Goal: Transaction & Acquisition: Book appointment/travel/reservation

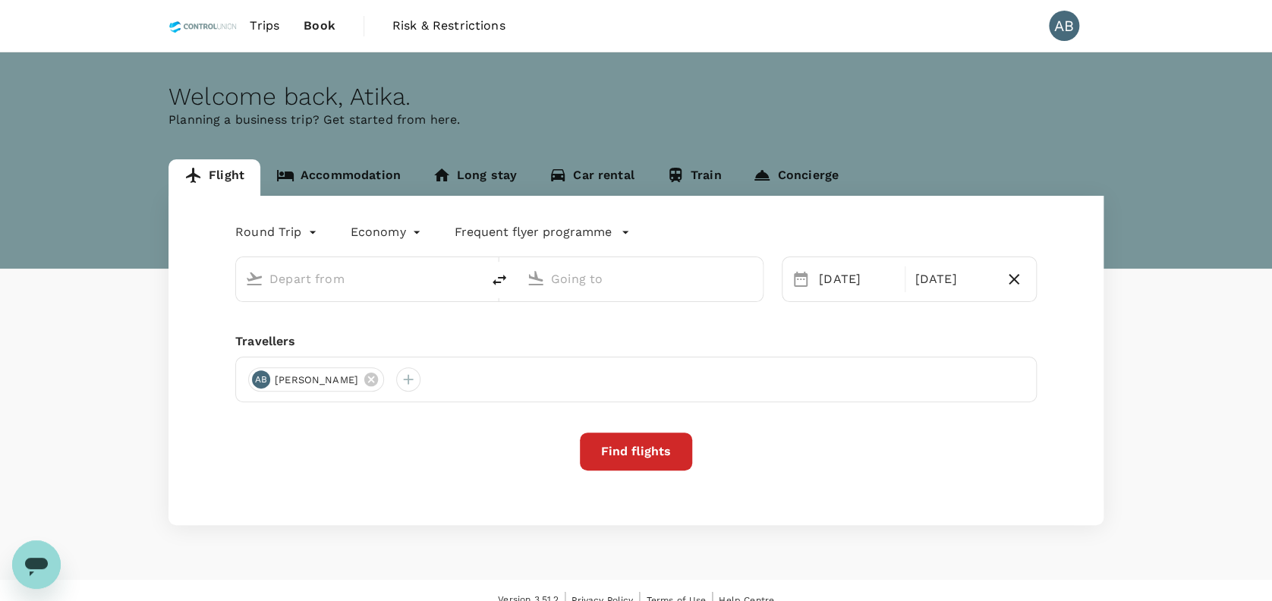
type input "Kuala Lumpur Intl ([GEOGRAPHIC_DATA])"
type input "Sandakan (SDK)"
type input "Kuala Lumpur Intl ([GEOGRAPHIC_DATA])"
type input "Sandakan (SDK)"
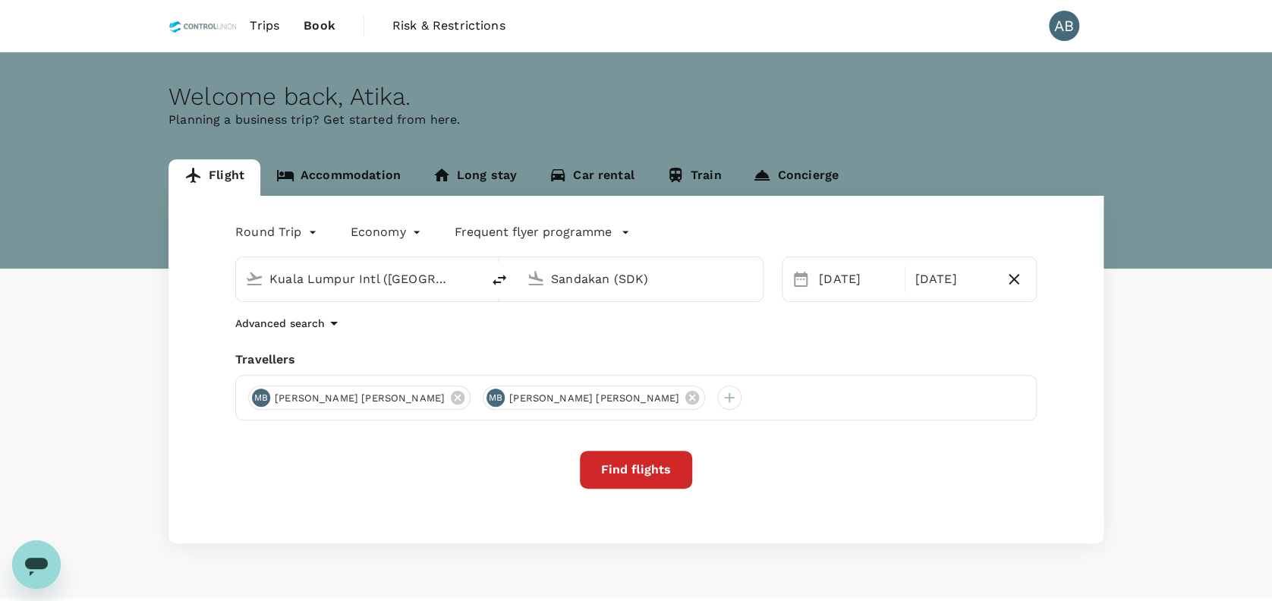
click at [331, 176] on link "Accommodation" at bounding box center [338, 177] width 156 height 36
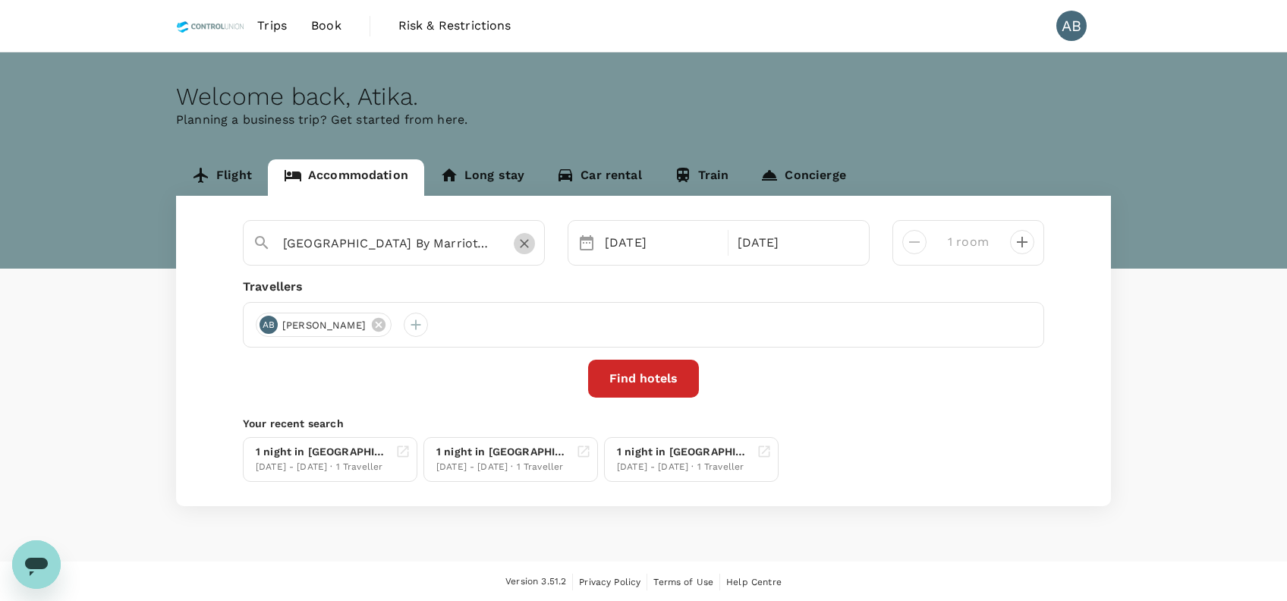
click at [523, 242] on icon "Clear" at bounding box center [524, 244] width 9 height 9
click at [391, 322] on div "[PERSON_NAME]" at bounding box center [324, 325] width 136 height 24
click at [387, 323] on icon at bounding box center [378, 324] width 17 height 17
drag, startPoint x: 527, startPoint y: 280, endPoint x: 436, endPoint y: 281, distance: 91.0
click at [521, 280] on div "Travellers" at bounding box center [643, 287] width 801 height 18
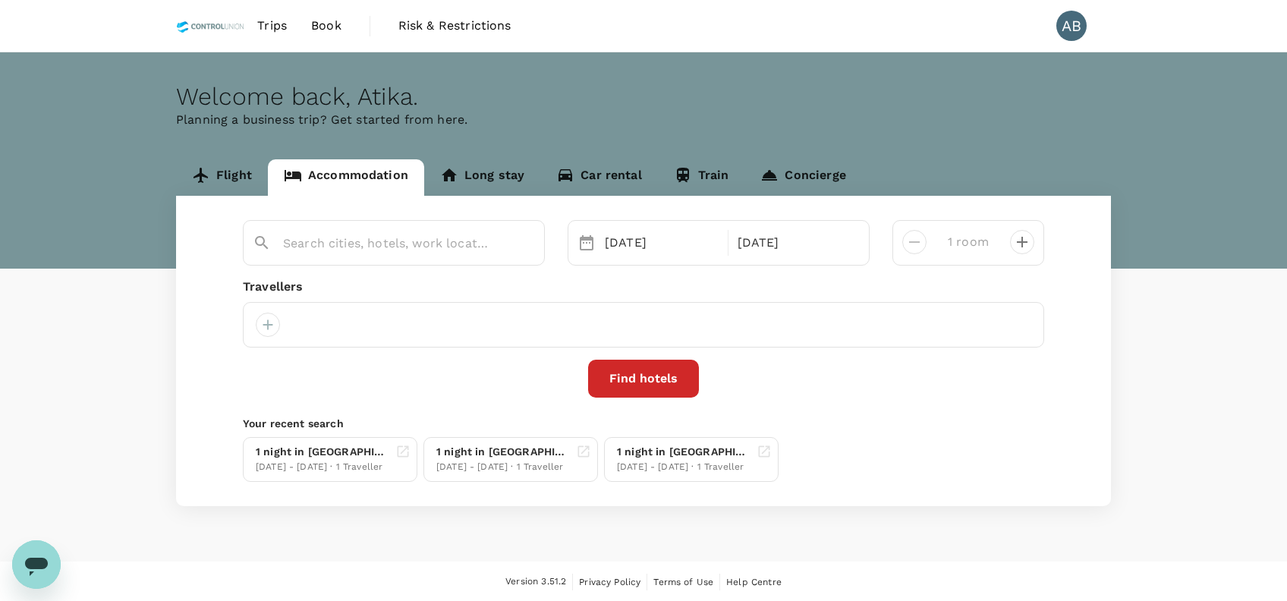
drag, startPoint x: 270, startPoint y: 326, endPoint x: 364, endPoint y: 332, distance: 94.2
click at [272, 327] on div at bounding box center [268, 325] width 24 height 24
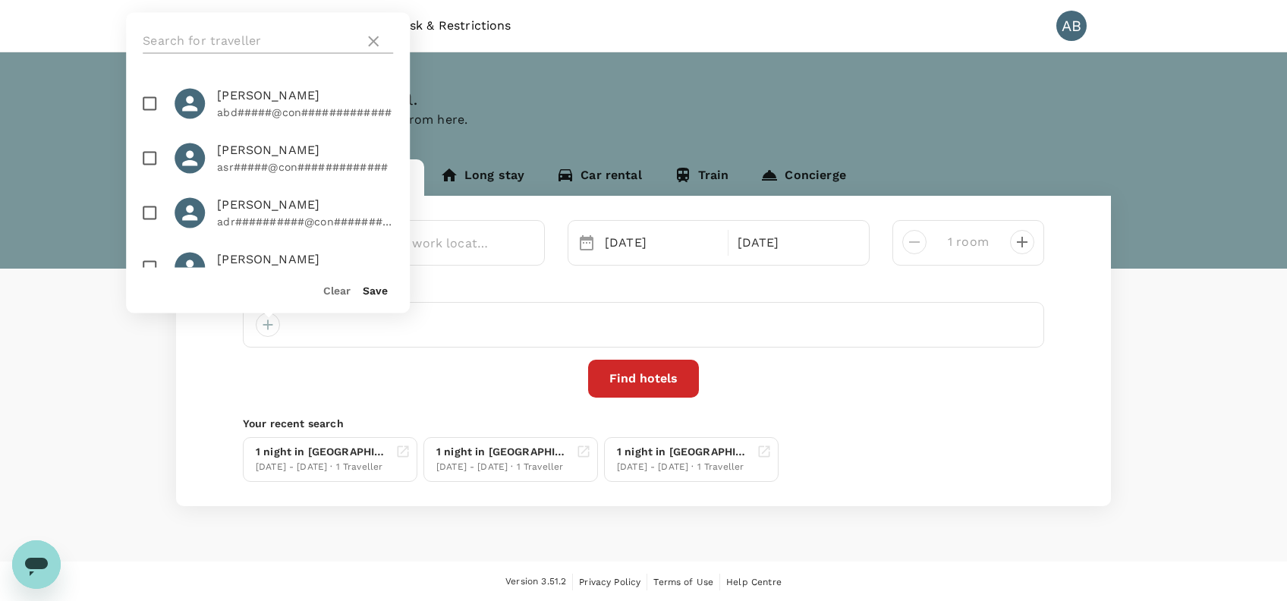
click at [227, 38] on input "text" at bounding box center [250, 41] width 215 height 24
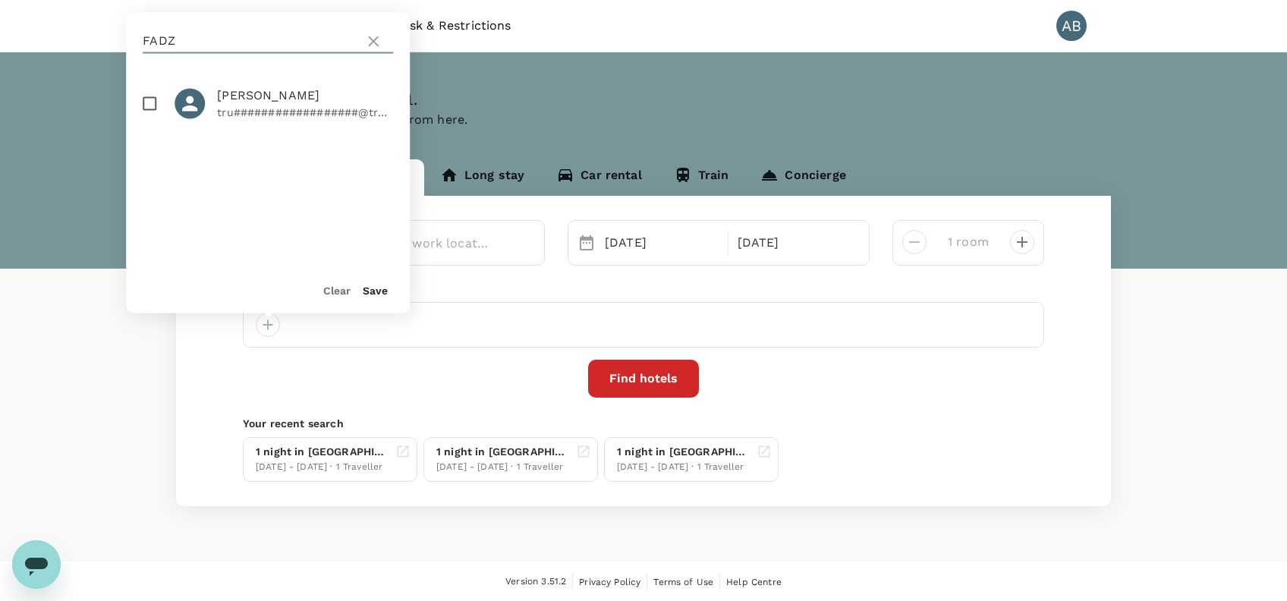
type input "FADZ"
click at [407, 403] on div "[DATE] [DATE] room Travellers [PERSON_NAME] tru##################@tru####### Cl…" at bounding box center [643, 351] width 935 height 310
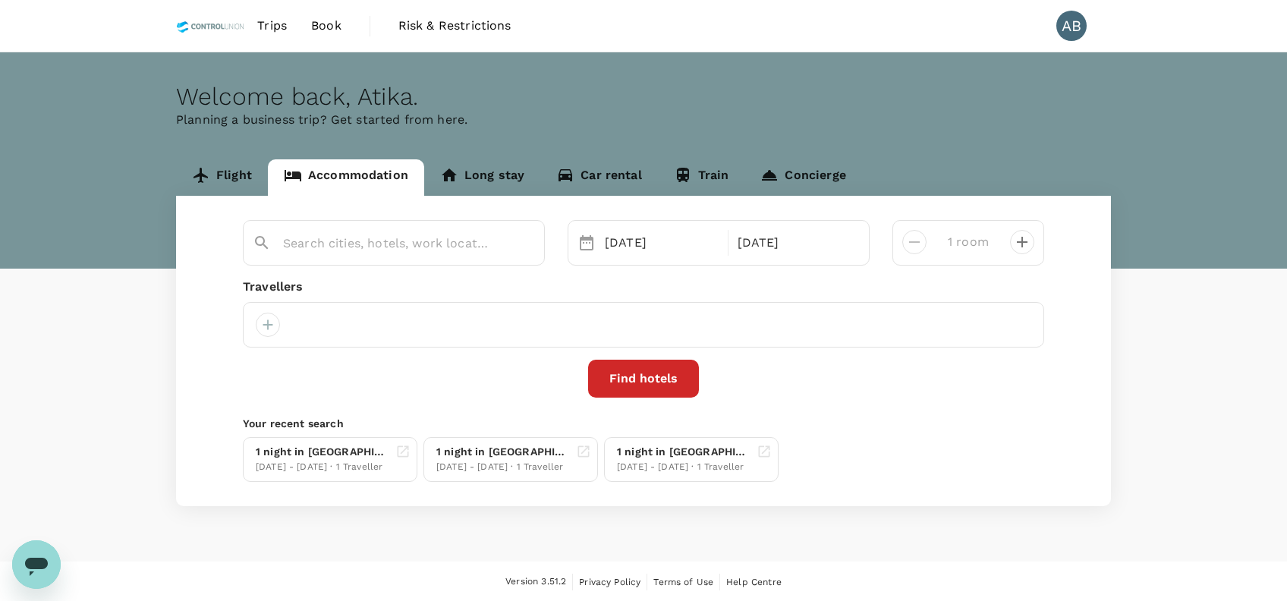
click at [244, 326] on div at bounding box center [643, 325] width 801 height 46
click at [261, 324] on div at bounding box center [268, 325] width 24 height 24
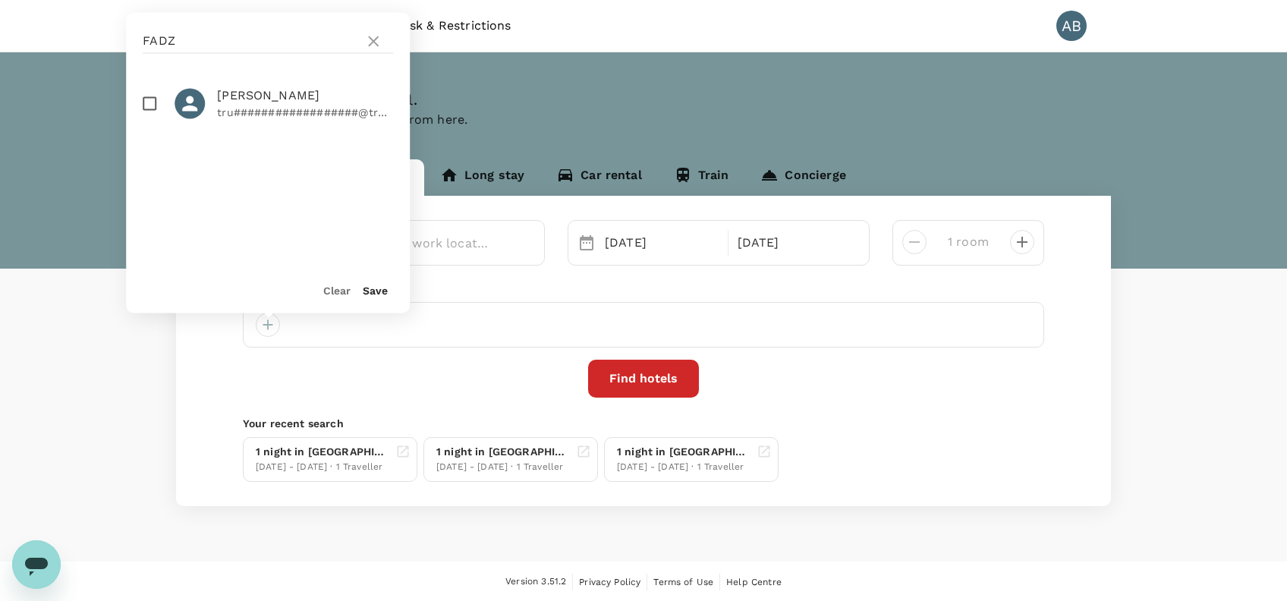
click at [146, 113] on input "checkbox" at bounding box center [150, 103] width 32 height 32
checkbox input "true"
click at [386, 293] on button "Save" at bounding box center [375, 291] width 25 height 12
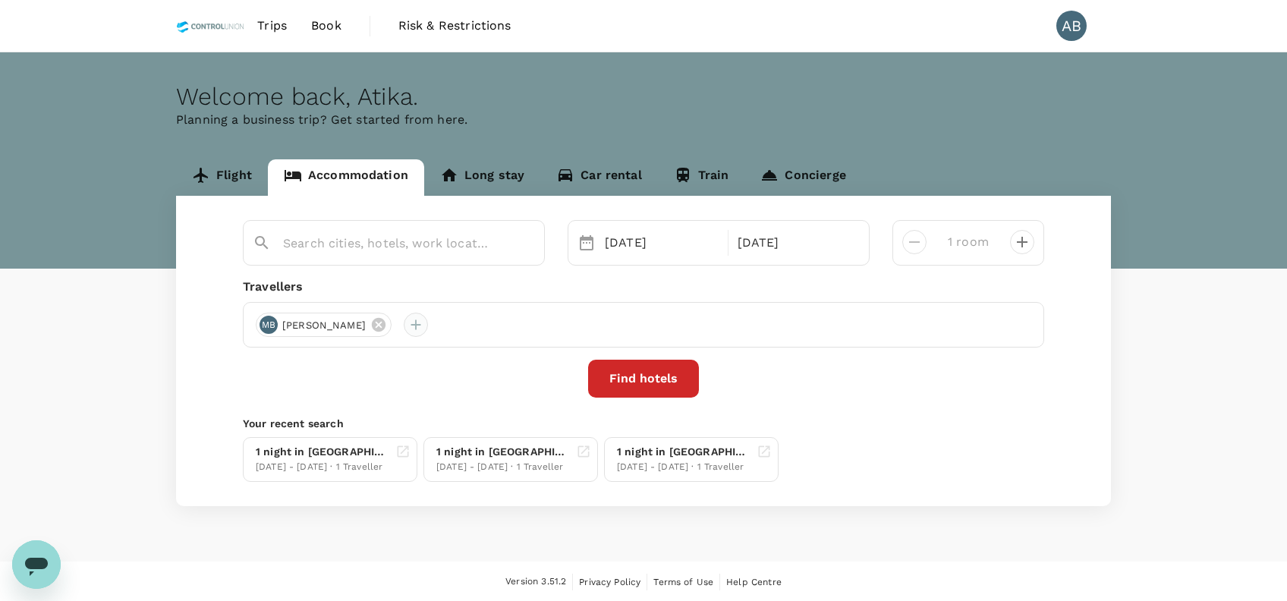
click at [428, 323] on div at bounding box center [416, 325] width 24 height 24
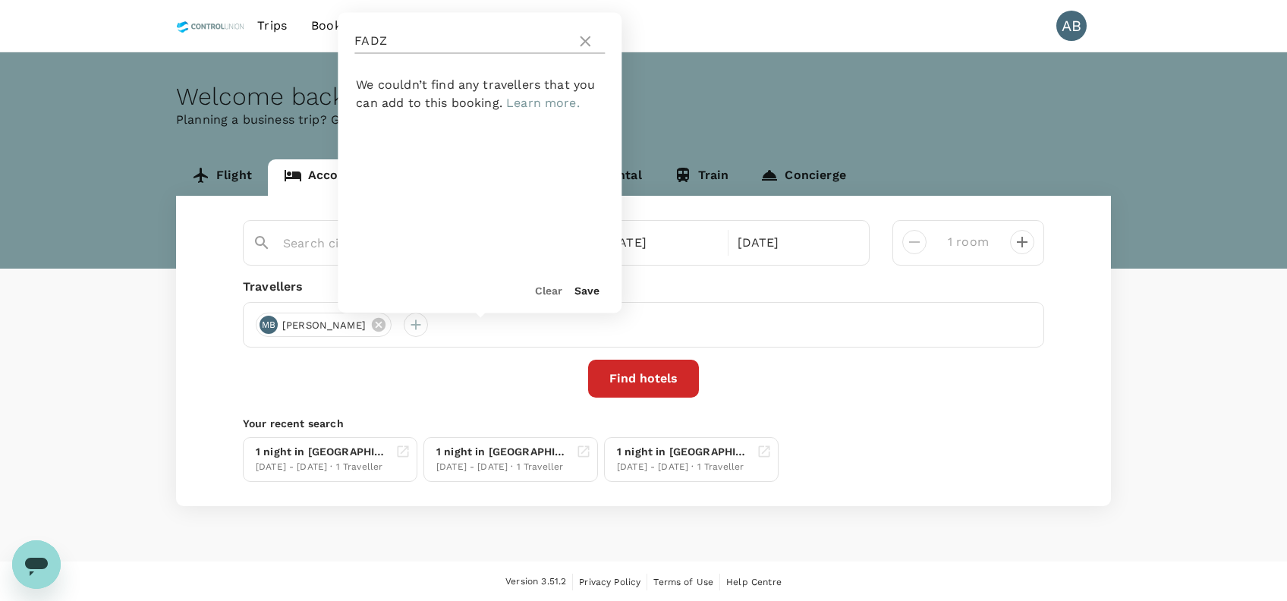
click at [407, 40] on input "FADZ" at bounding box center [461, 41] width 215 height 24
type input "F"
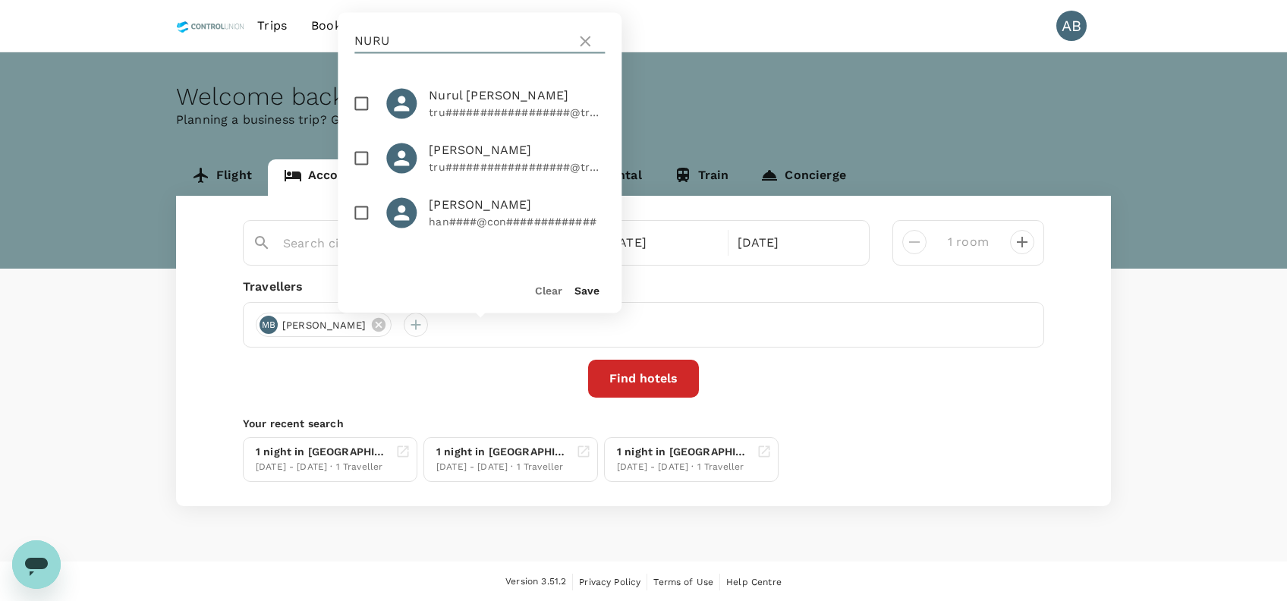
type input "NURU"
click at [358, 106] on input "checkbox" at bounding box center [361, 103] width 32 height 32
checkbox input "true"
click at [590, 291] on button "Save" at bounding box center [586, 291] width 25 height 12
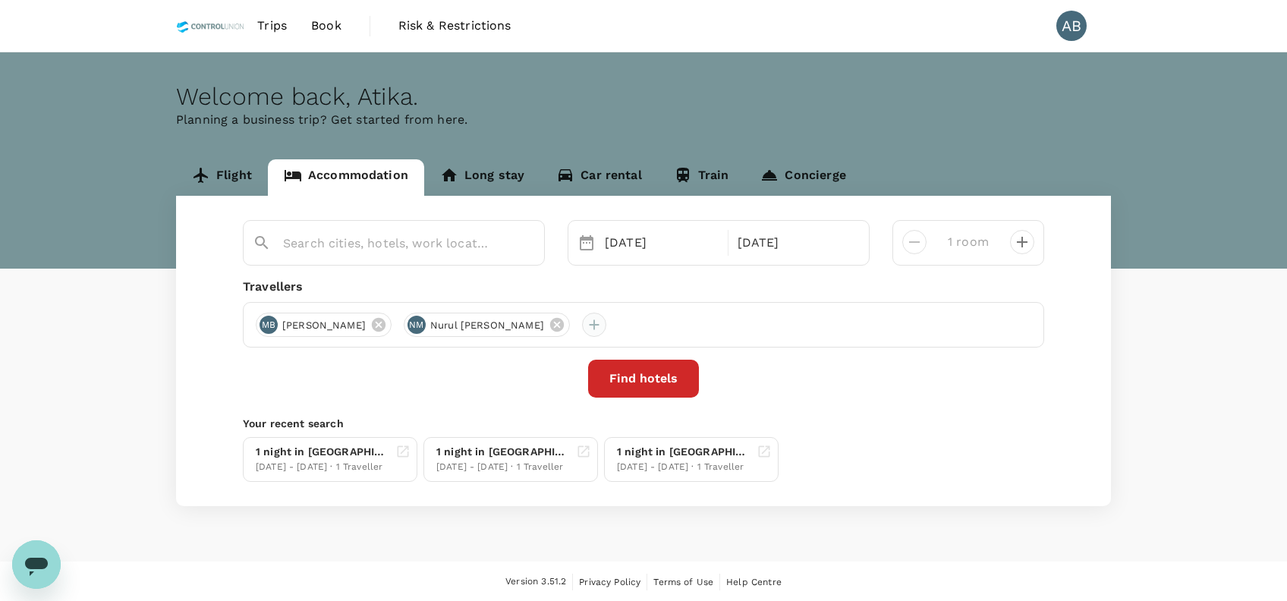
click at [606, 324] on div at bounding box center [594, 325] width 24 height 24
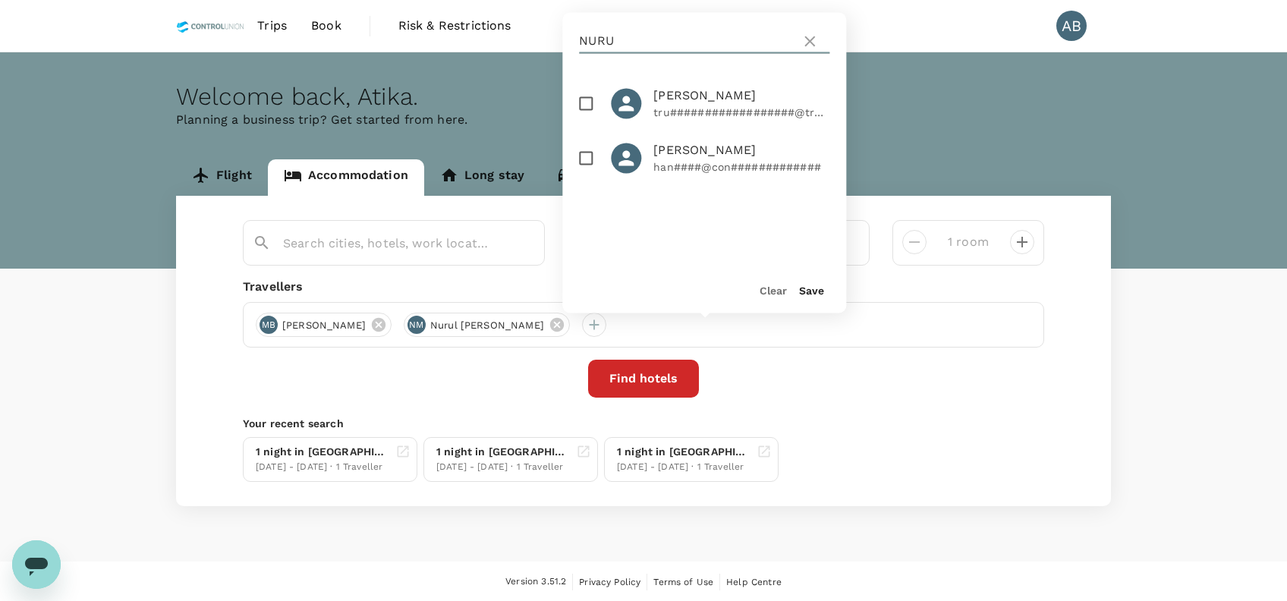
click at [623, 39] on input "NURU" at bounding box center [686, 41] width 215 height 24
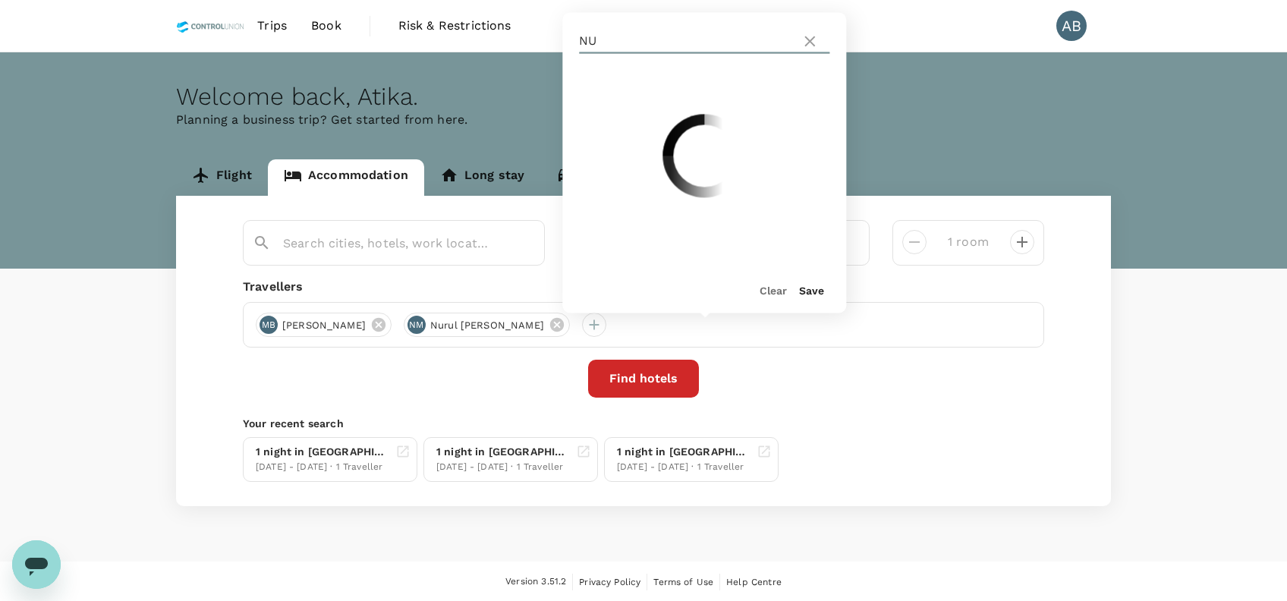
type input "N"
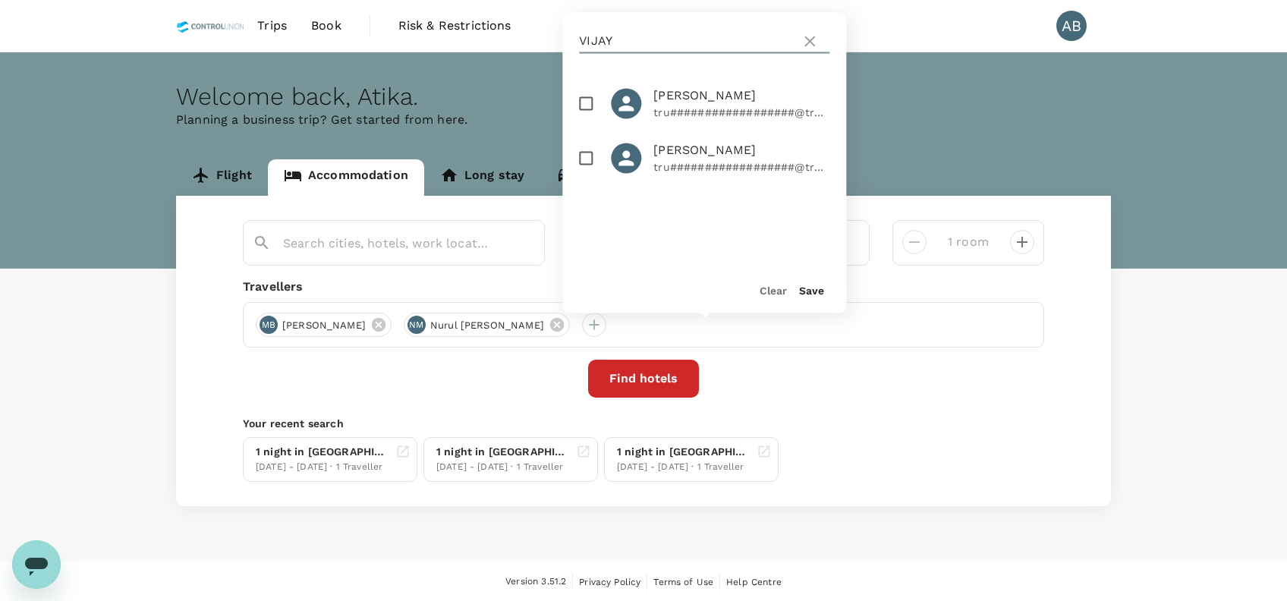
type input "VIJAY"
click at [586, 103] on input "checkbox" at bounding box center [586, 103] width 32 height 32
checkbox input "true"
click at [814, 289] on button "Save" at bounding box center [811, 291] width 25 height 12
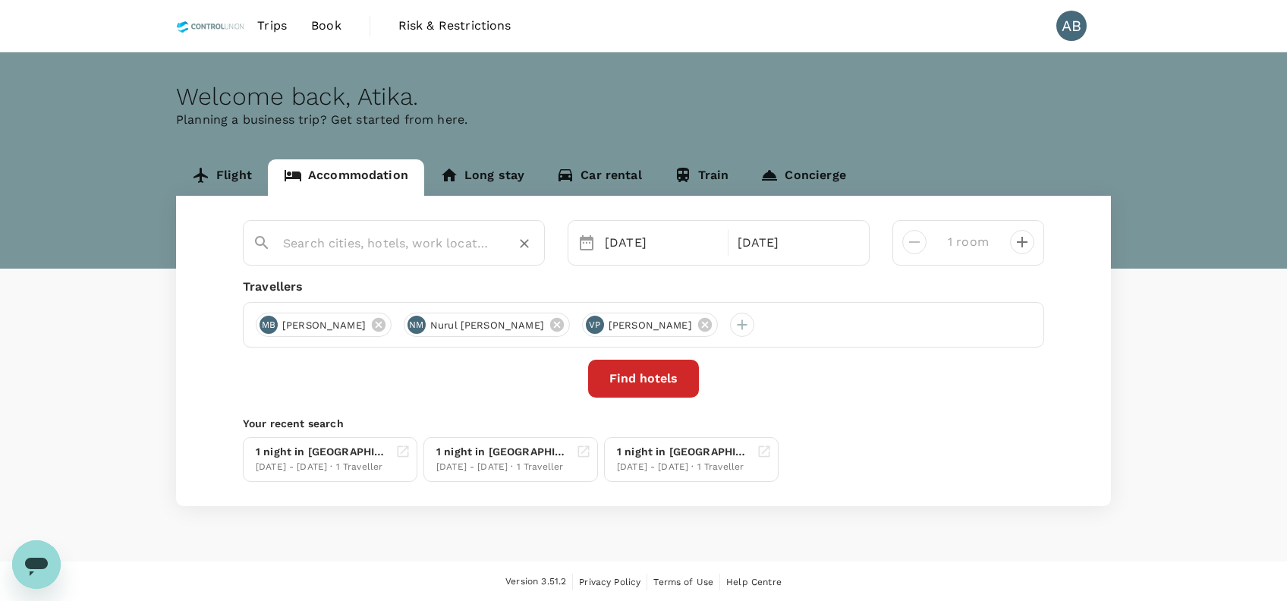
drag, startPoint x: 480, startPoint y: 291, endPoint x: 408, endPoint y: 240, distance: 88.0
click at [477, 291] on div "Travellers" at bounding box center [643, 287] width 801 height 18
drag, startPoint x: 388, startPoint y: 249, endPoint x: 404, endPoint y: 249, distance: 15.9
click at [388, 249] on input "text" at bounding box center [387, 243] width 209 height 24
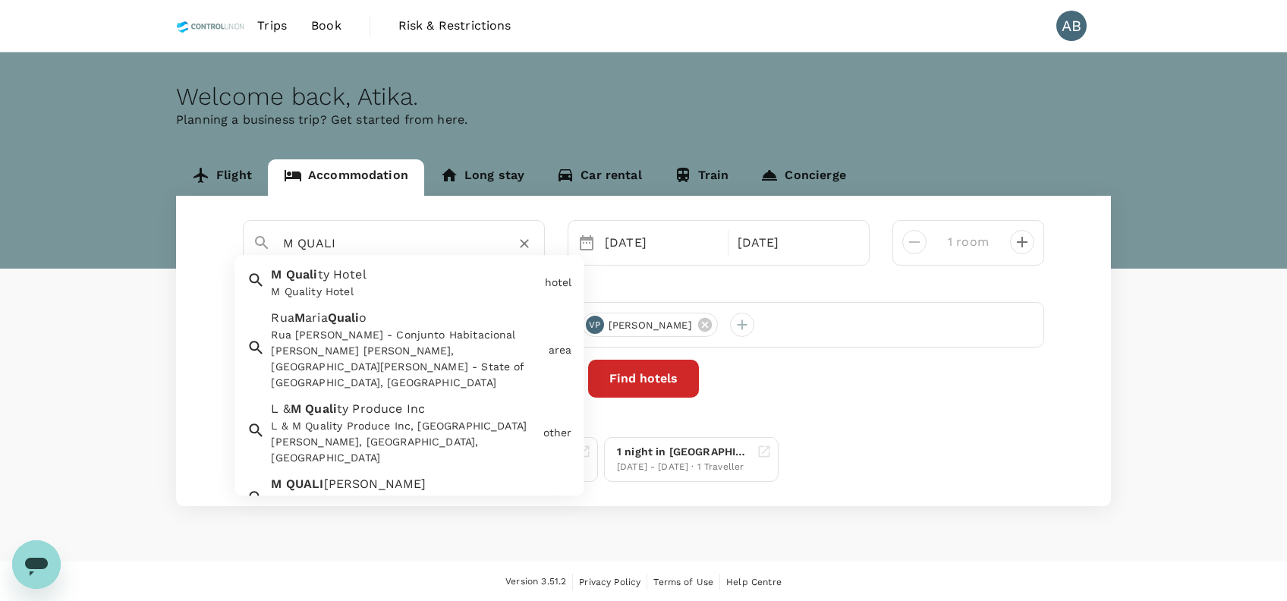
click at [351, 279] on span "ty Hotel" at bounding box center [342, 275] width 49 height 14
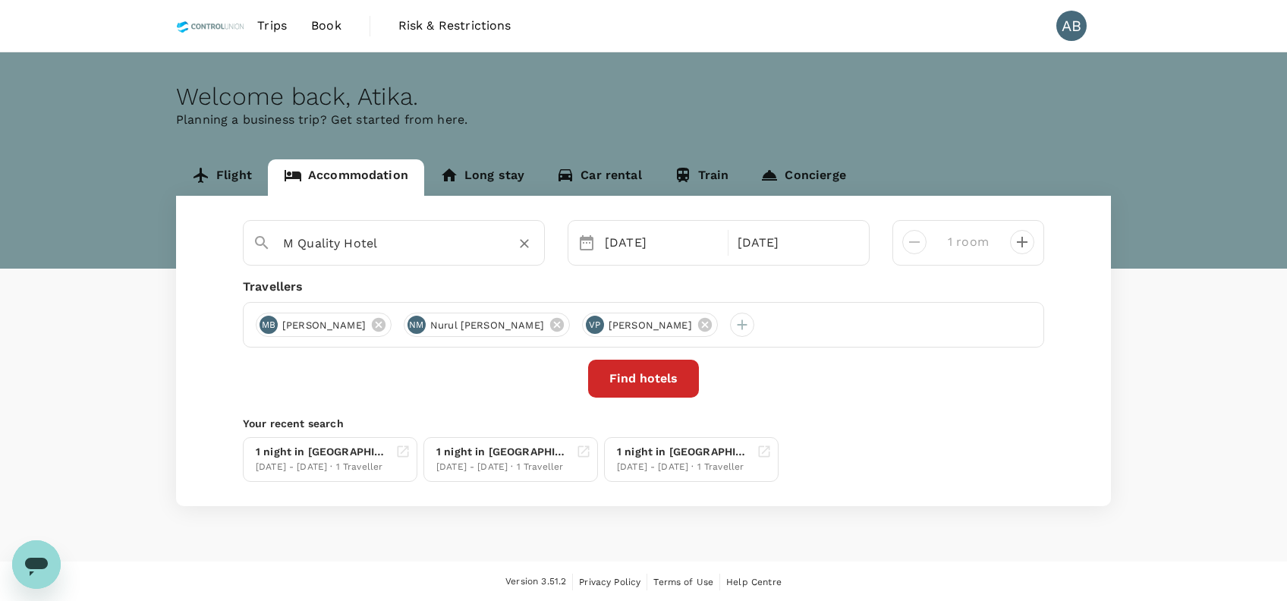
type input "M Quality Hotel"
drag, startPoint x: 533, startPoint y: 281, endPoint x: 659, endPoint y: 261, distance: 127.6
click at [536, 281] on div "Travellers" at bounding box center [643, 287] width 801 height 18
click at [640, 250] on div "[DATE]" at bounding box center [662, 243] width 126 height 30
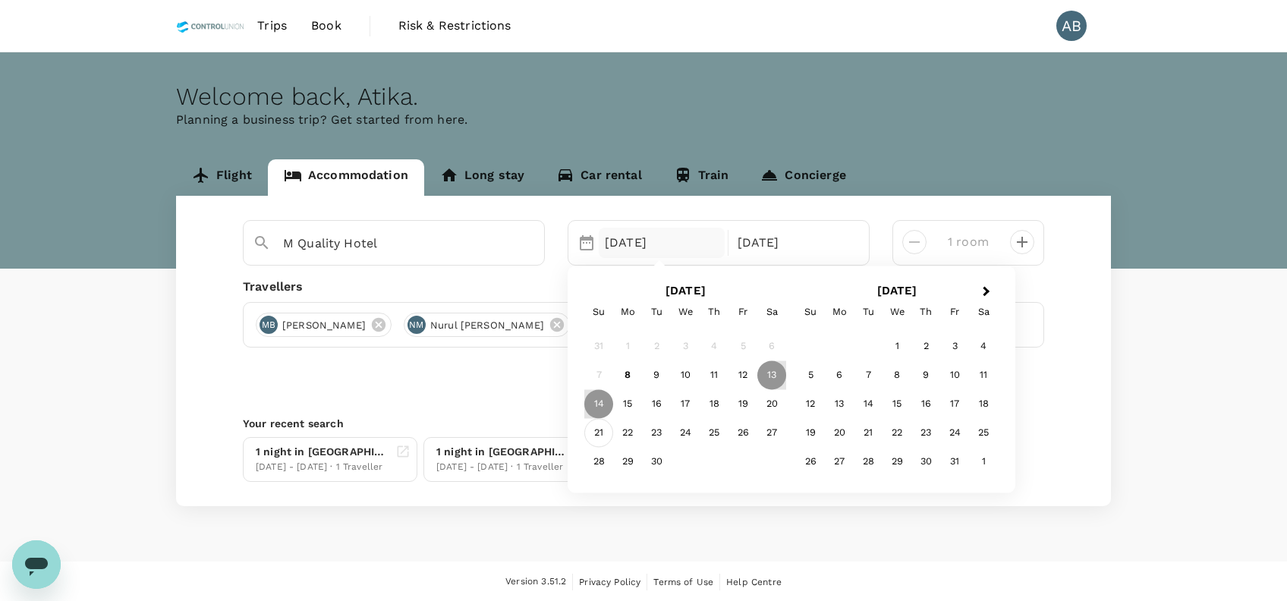
click at [602, 429] on div "21" at bounding box center [598, 432] width 29 height 29
click at [723, 431] on div "25" at bounding box center [714, 432] width 29 height 29
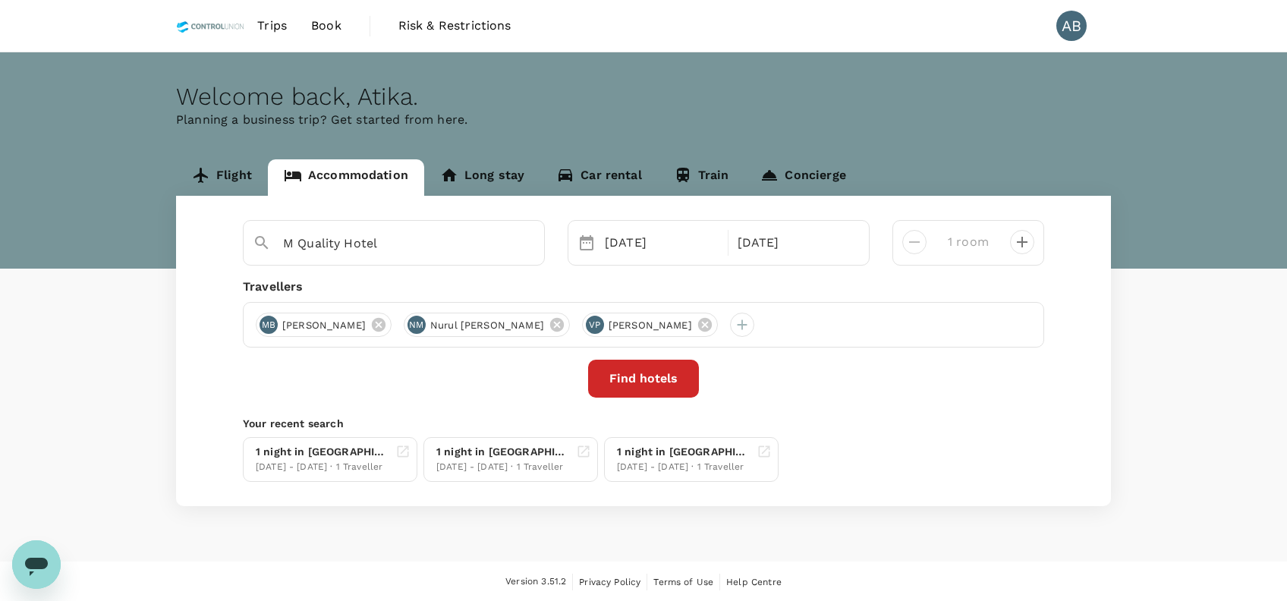
drag, startPoint x: 923, startPoint y: 392, endPoint x: 813, endPoint y: 482, distance: 141.3
click at [923, 393] on div "Find hotels" at bounding box center [643, 379] width 801 height 38
click at [668, 388] on button "Find hotels" at bounding box center [643, 379] width 111 height 38
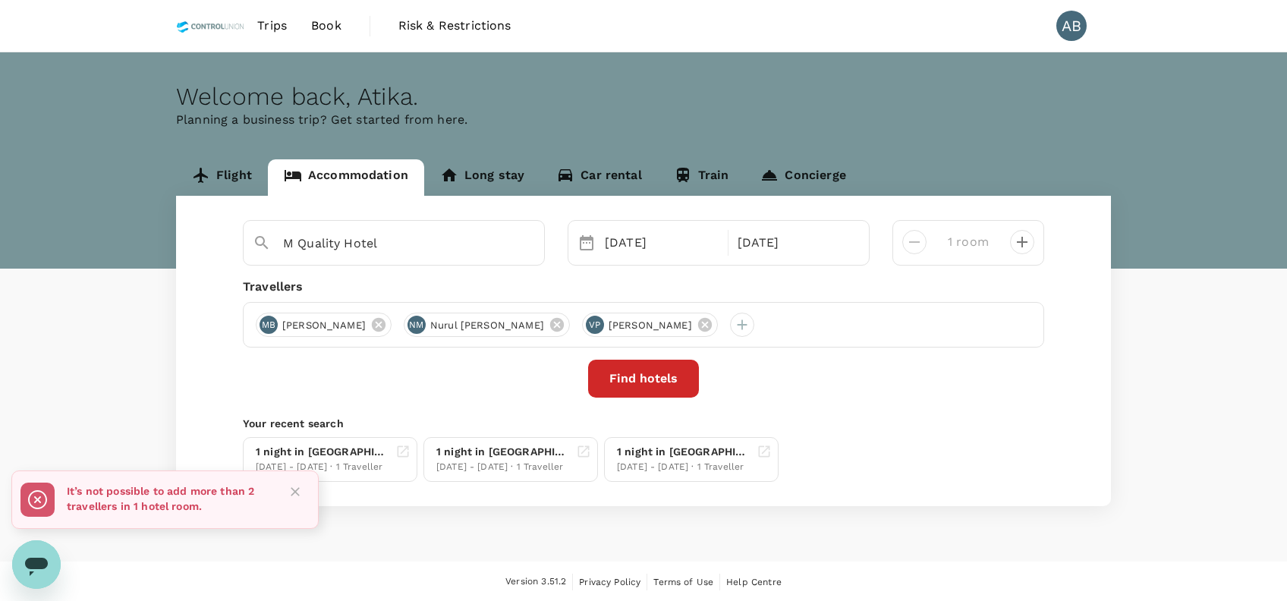
click at [492, 382] on div "Find hotels" at bounding box center [643, 379] width 801 height 38
click at [1020, 241] on icon "decrease" at bounding box center [1022, 242] width 18 height 18
type input "3 rooms"
drag, startPoint x: 935, startPoint y: 404, endPoint x: 784, endPoint y: 413, distance: 151.3
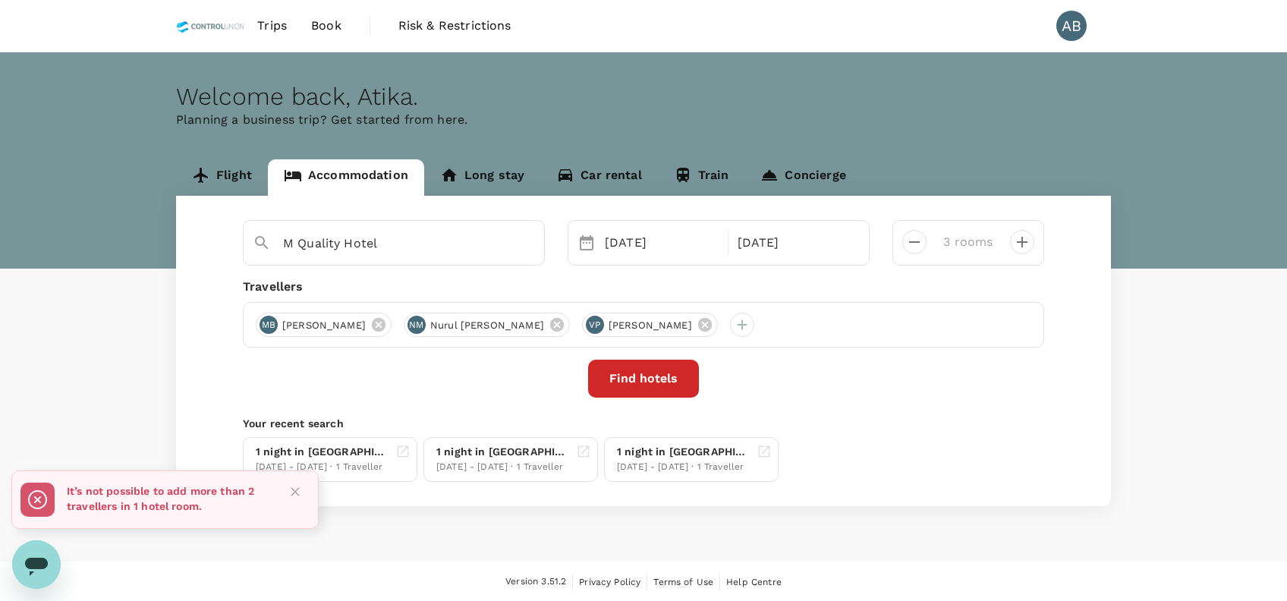
click at [911, 411] on div "M Quality Hotel Selected date: [DATE] [DATE] Selected date: [DATE] [DATE] 3 roo…" at bounding box center [643, 351] width 935 height 310
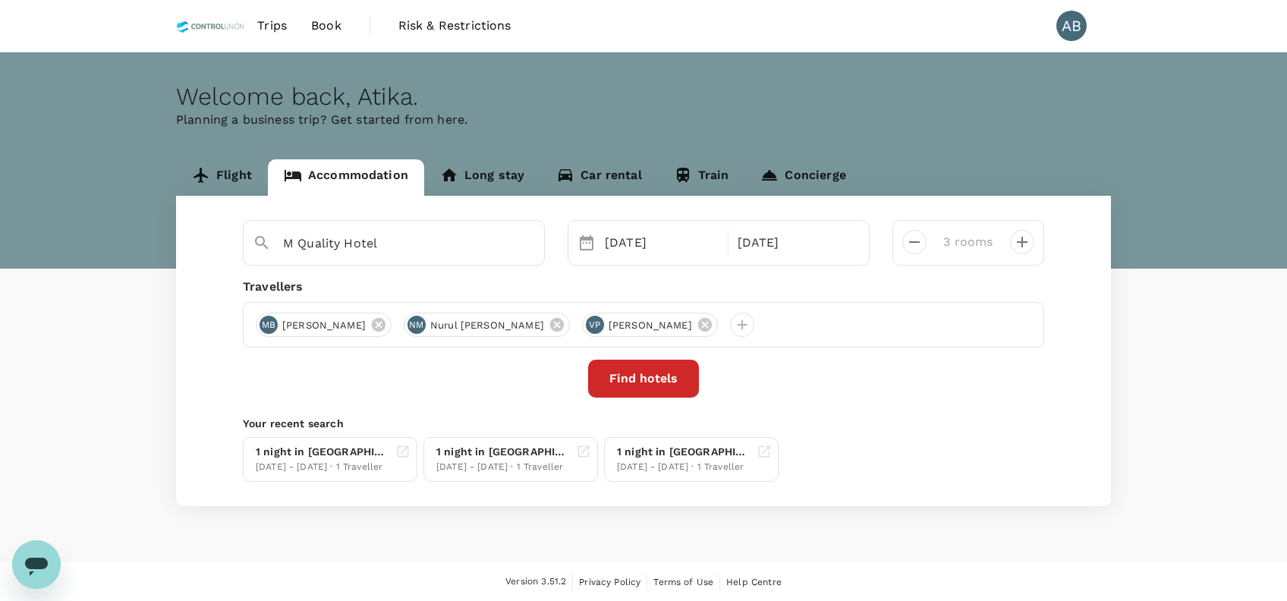
click at [668, 386] on button "Find hotels" at bounding box center [643, 379] width 111 height 38
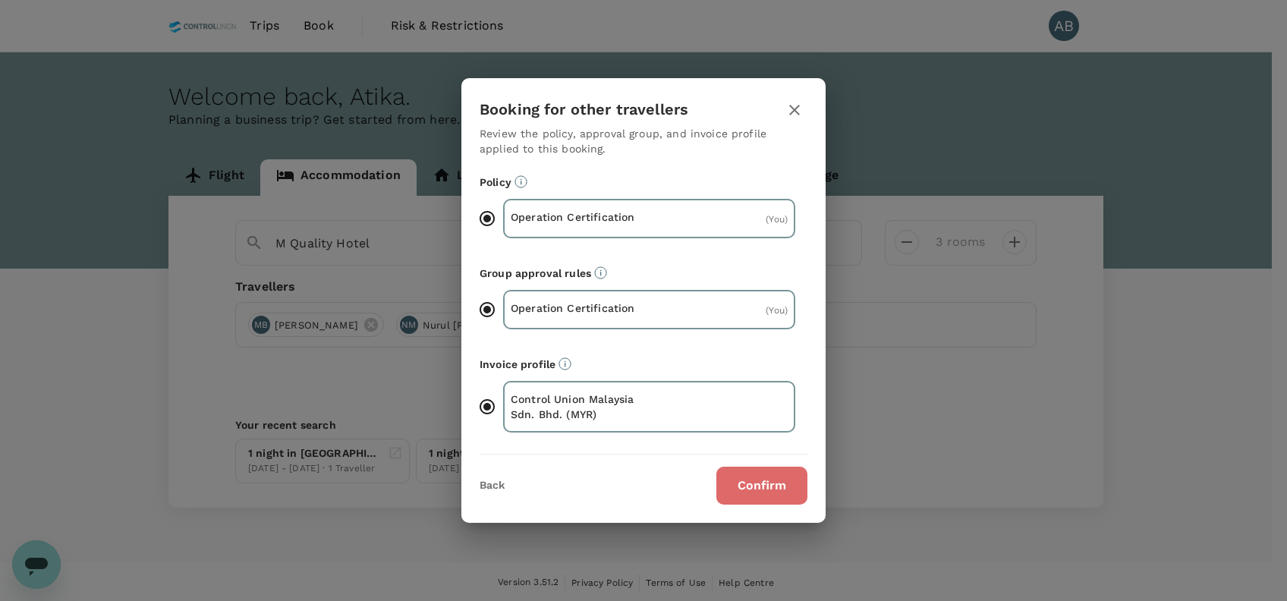
click at [758, 482] on button "Confirm" at bounding box center [761, 486] width 91 height 38
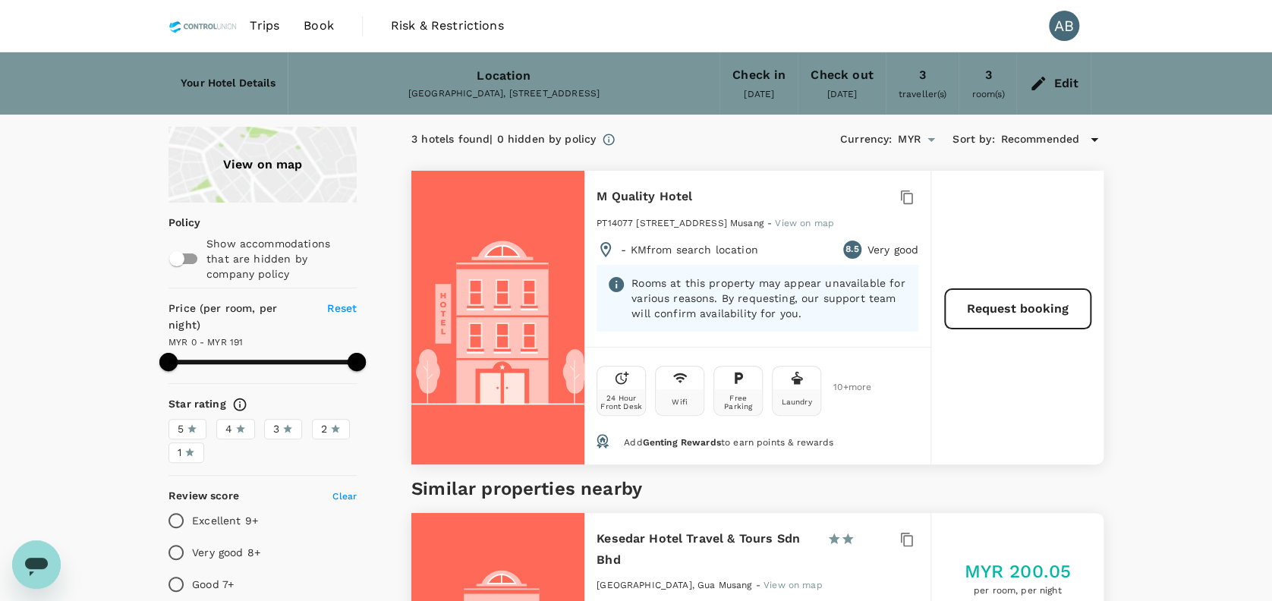
type input "190"
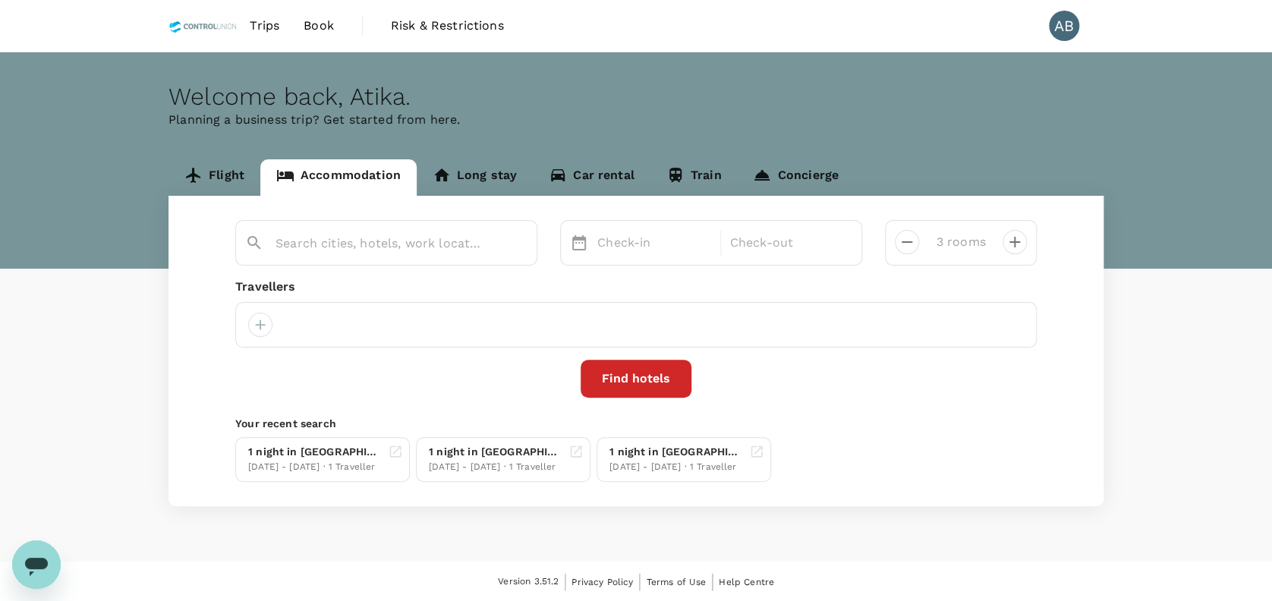
type input "M Quality Hotel"
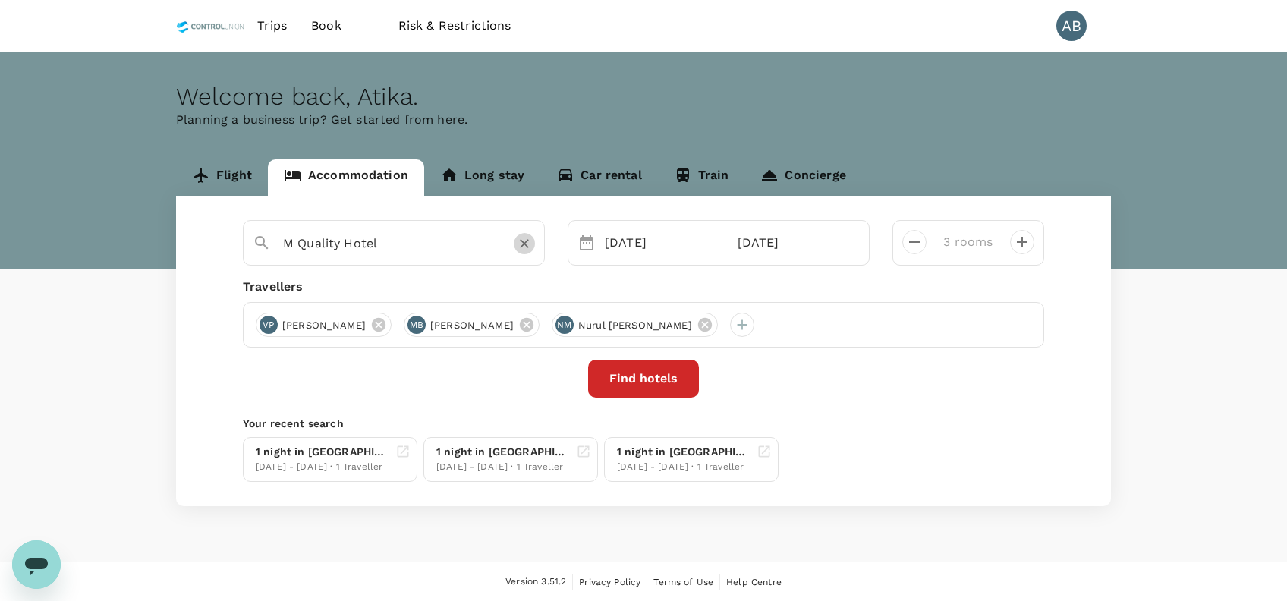
click at [528, 247] on icon "Clear" at bounding box center [524, 244] width 9 height 9
click at [417, 247] on input "text" at bounding box center [387, 243] width 209 height 24
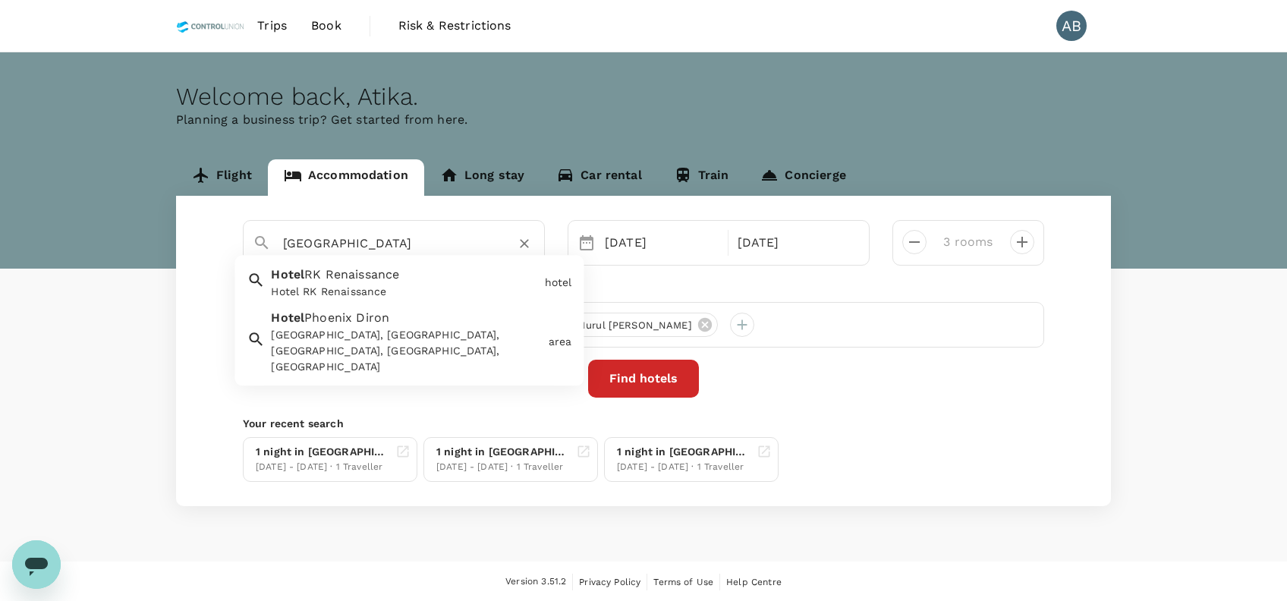
type input "[GEOGRAPHIC_DATA]"
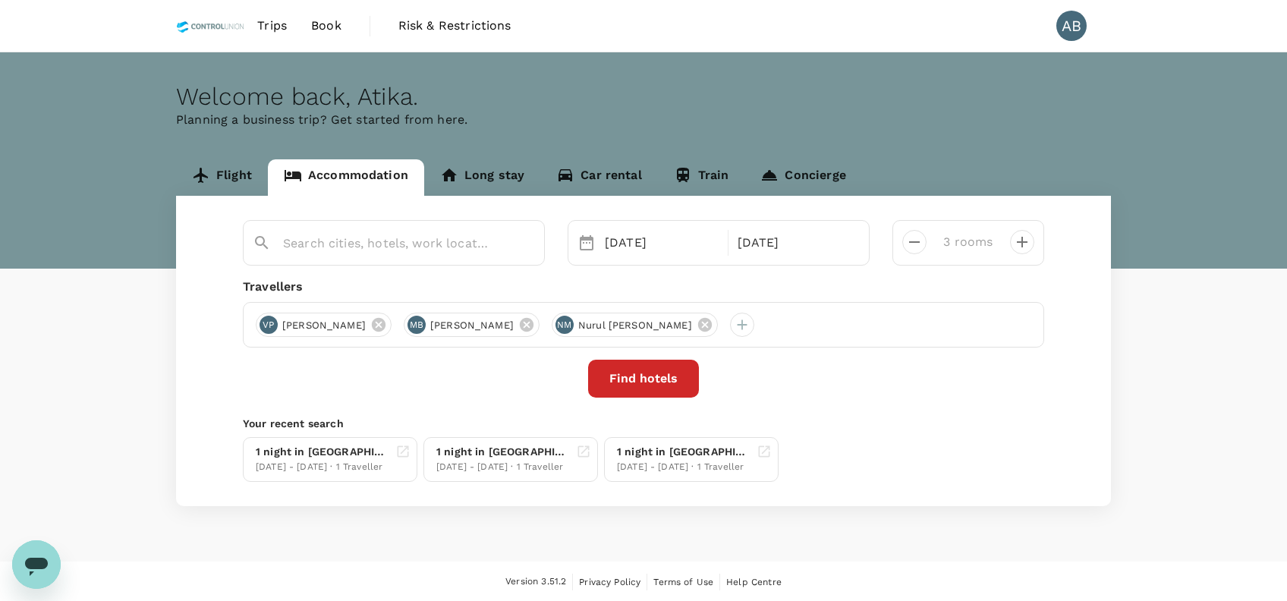
click at [580, 207] on div "[DATE] [DATE] rooms Travellers VP [PERSON_NAME] MB [PERSON_NAME] [GEOGRAPHIC_DA…" at bounding box center [643, 351] width 935 height 310
click at [523, 366] on div "Find hotels" at bounding box center [643, 379] width 801 height 38
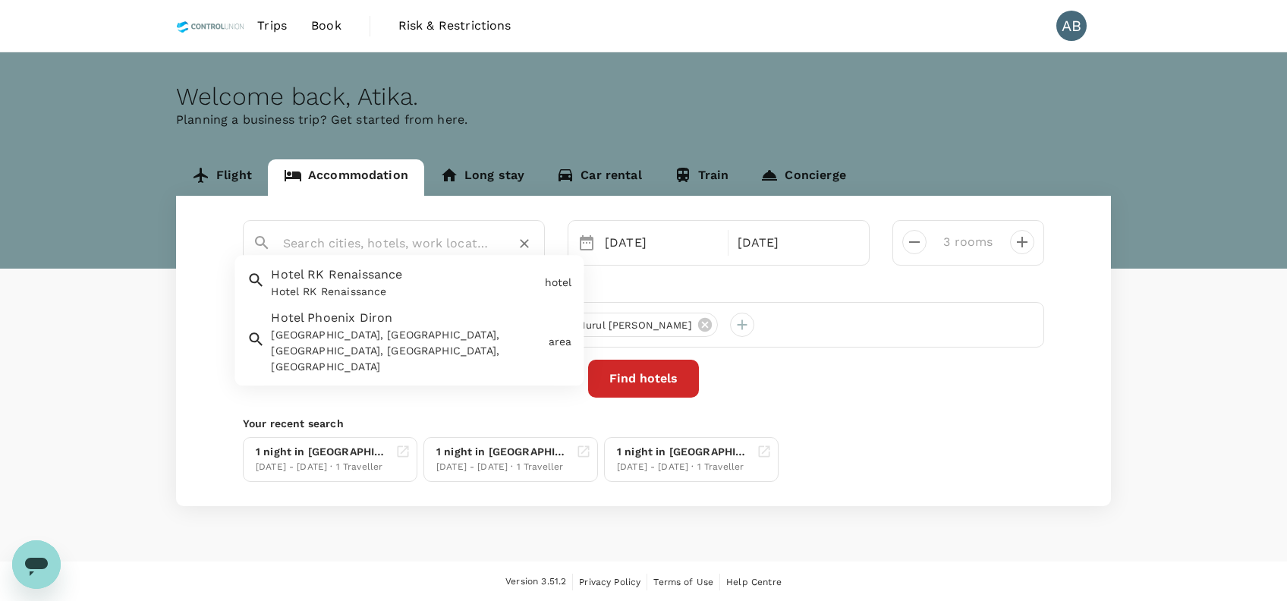
click at [392, 246] on input "text" at bounding box center [387, 243] width 209 height 24
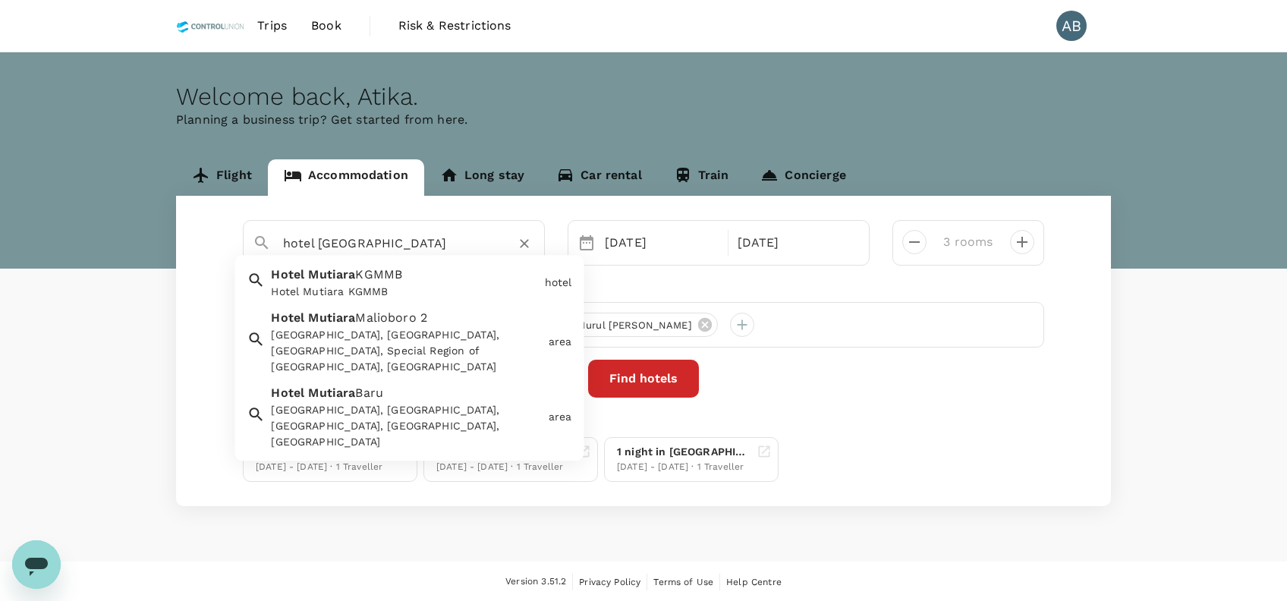
click at [397, 297] on div "Hotel Mutiara KGMMB" at bounding box center [404, 293] width 267 height 16
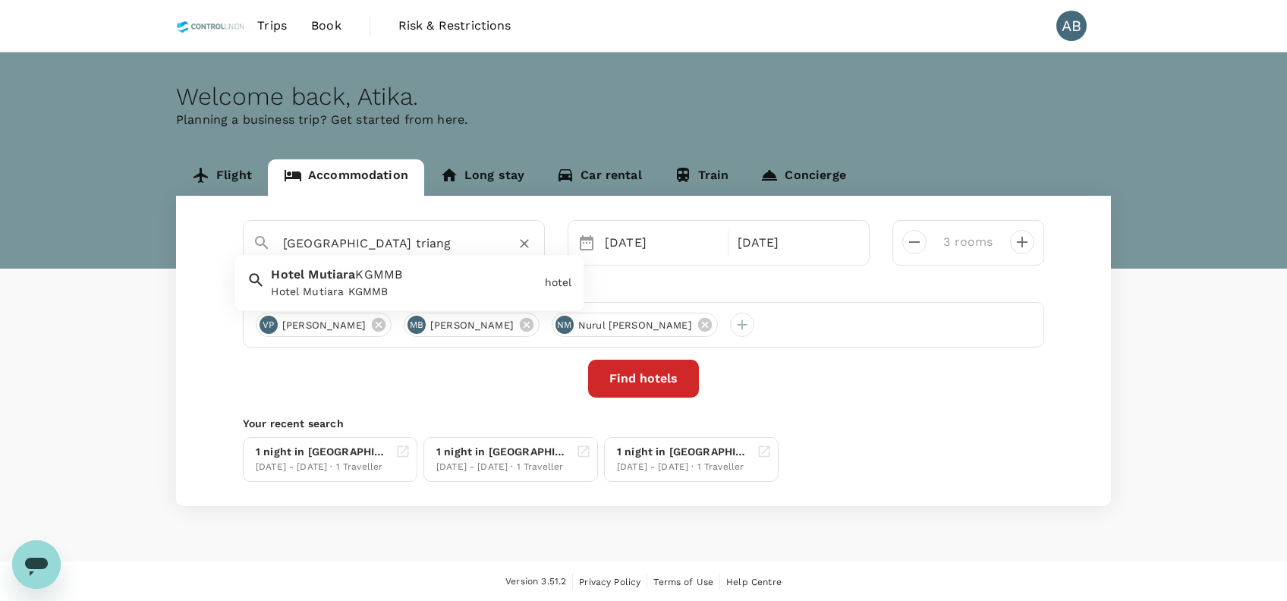
click at [338, 281] on span "Mutiara" at bounding box center [331, 275] width 47 height 14
type input "Hotel Mutiara KGMMB"
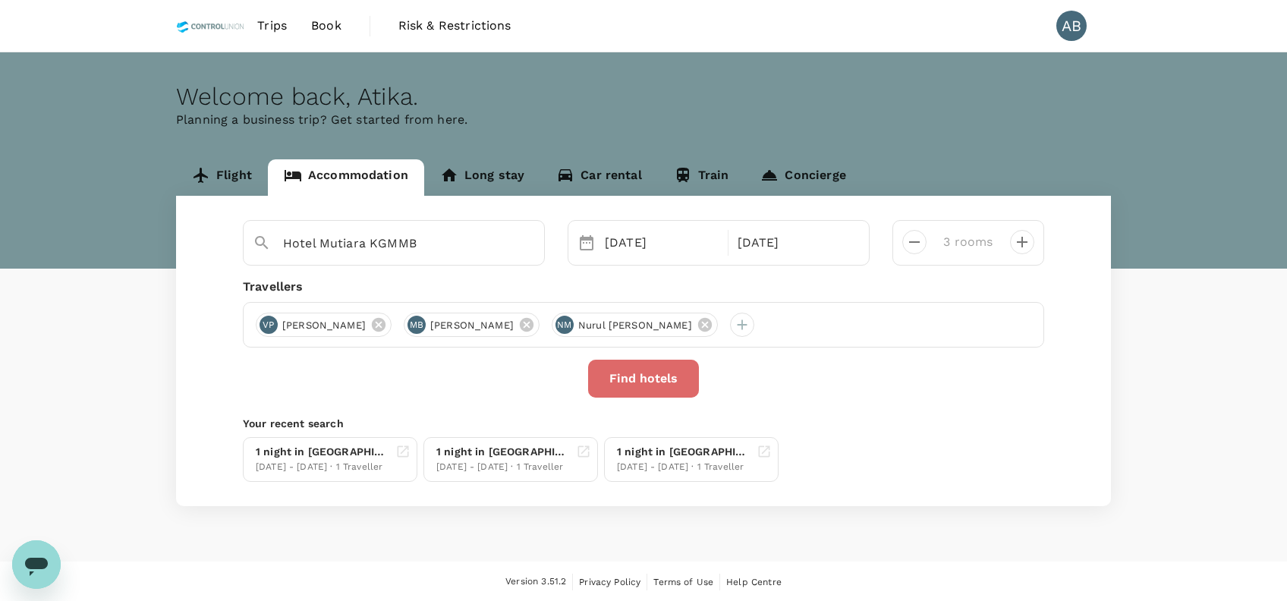
click at [662, 379] on button "Find hotels" at bounding box center [643, 379] width 111 height 38
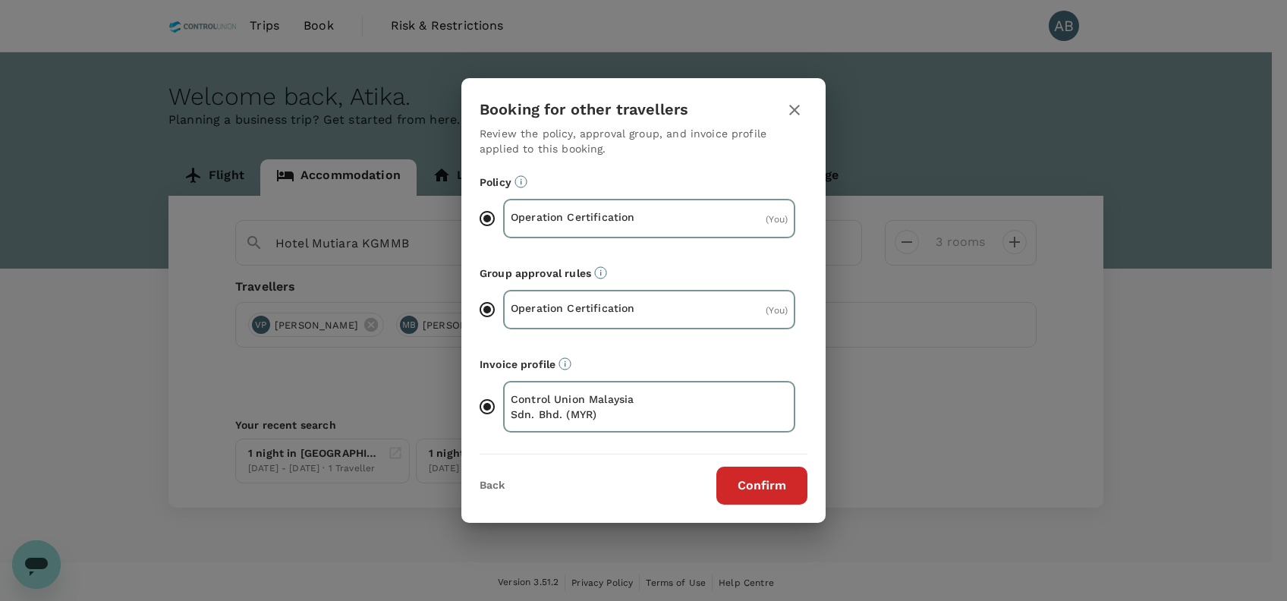
click at [786, 495] on button "Confirm" at bounding box center [761, 486] width 91 height 38
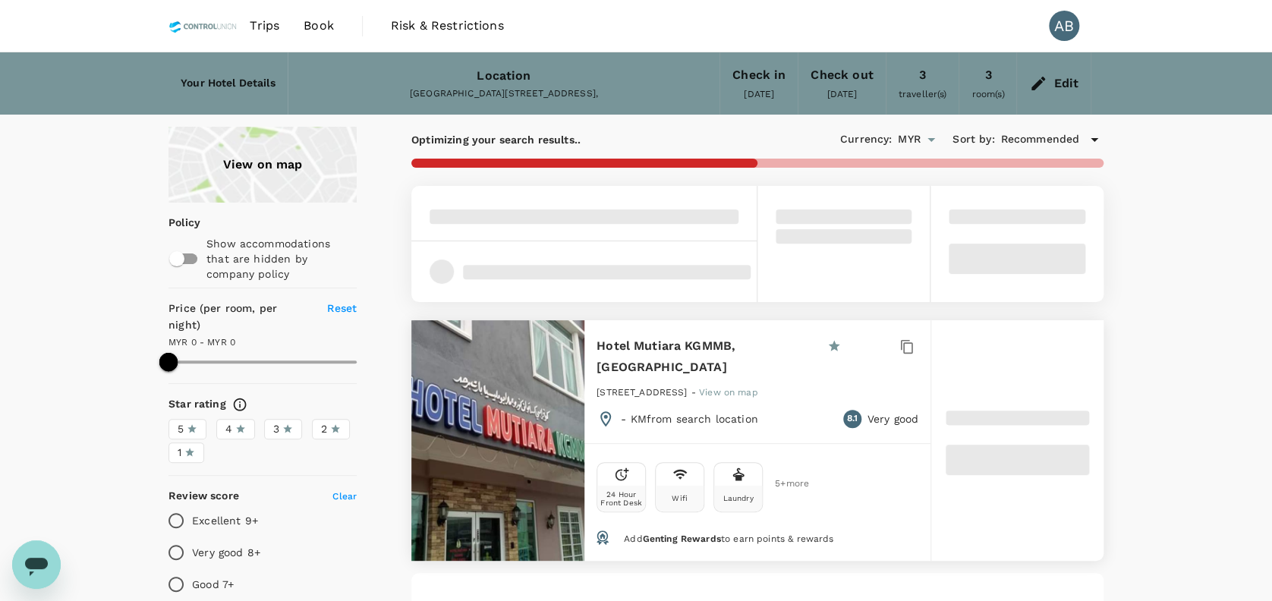
type input "88"
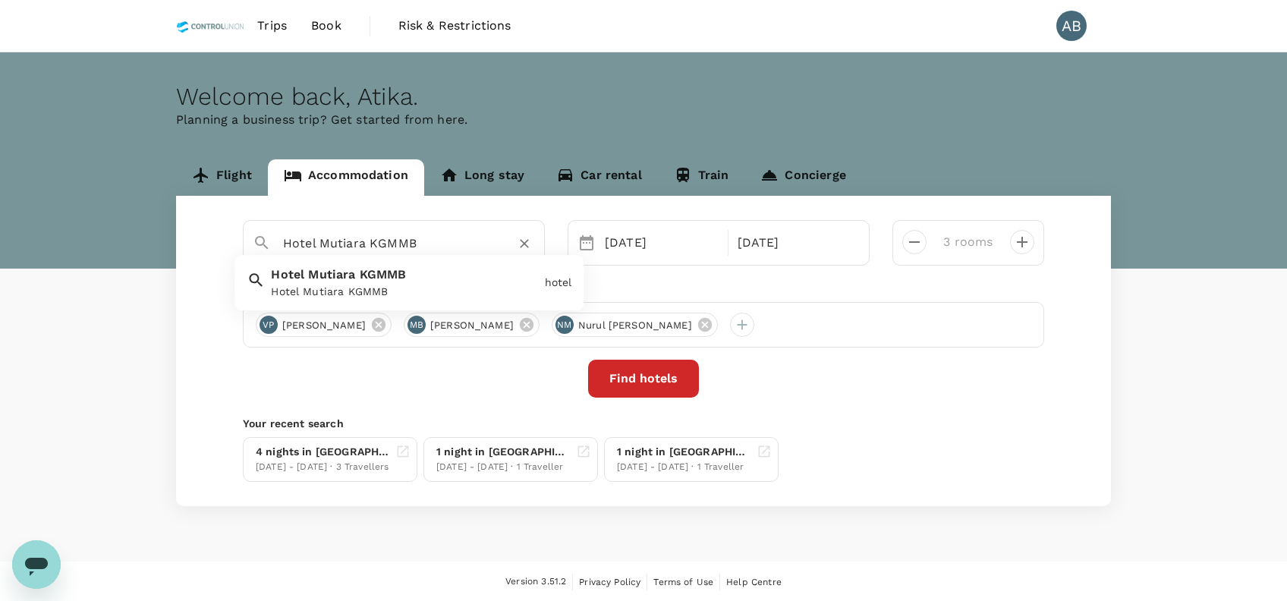
click at [451, 248] on input "Hotel Mutiara KGMMB" at bounding box center [387, 243] width 209 height 24
type input "h"
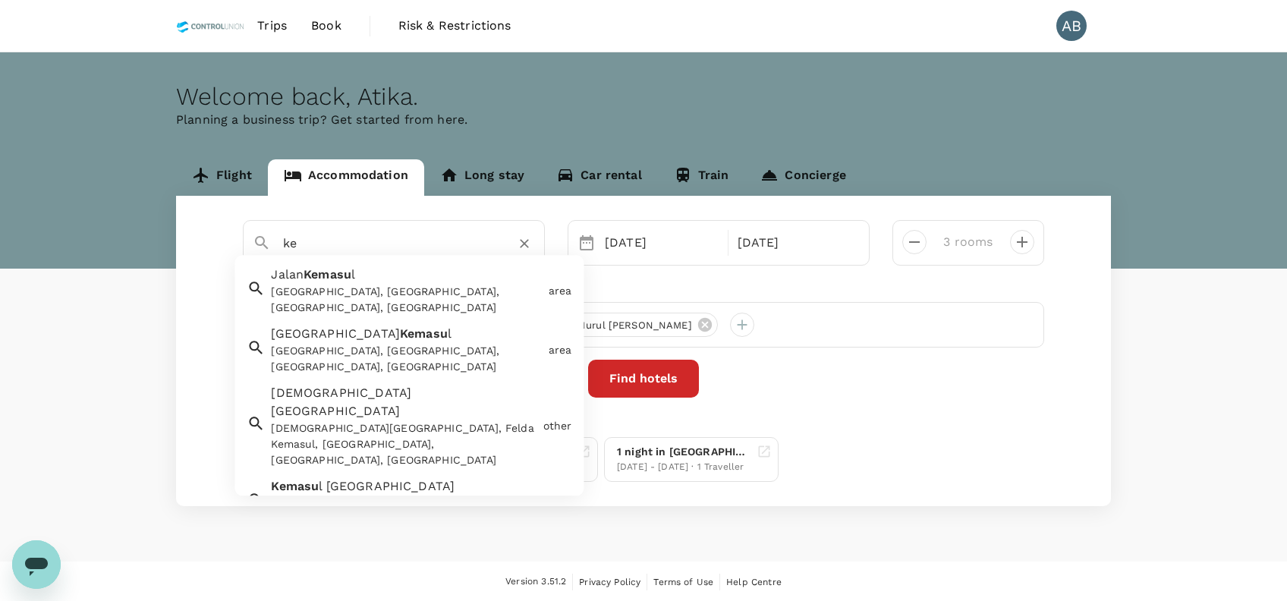
type input "k"
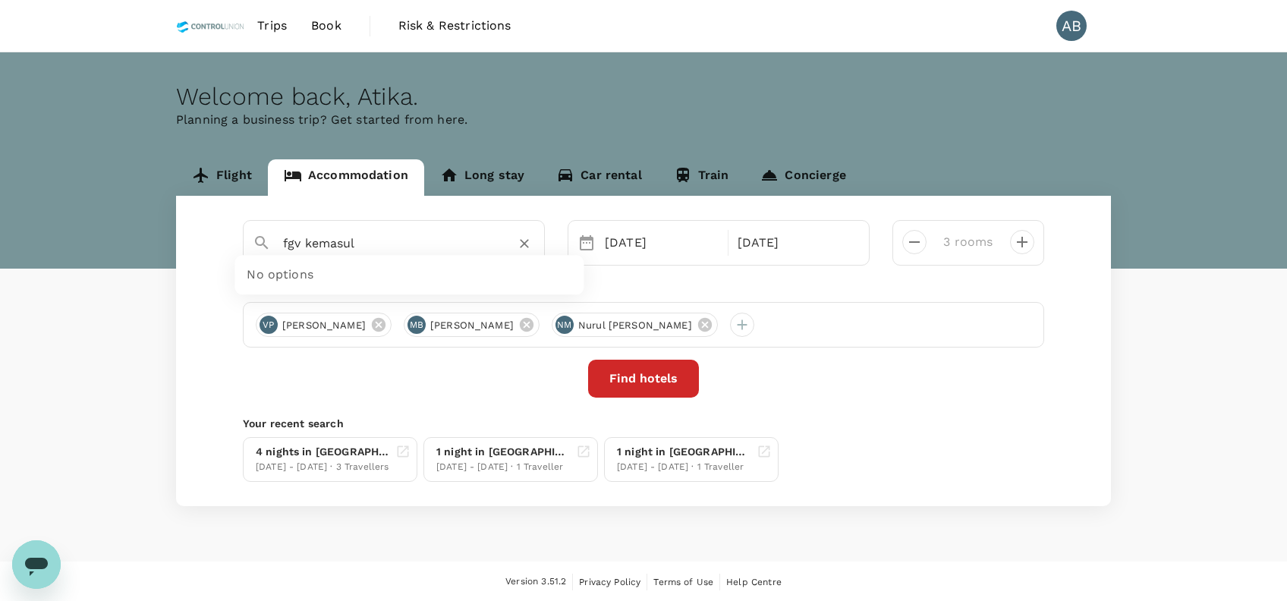
drag, startPoint x: 306, startPoint y: 246, endPoint x: 319, endPoint y: 244, distance: 13.7
click at [307, 244] on input "fgv kemasul" at bounding box center [387, 243] width 209 height 24
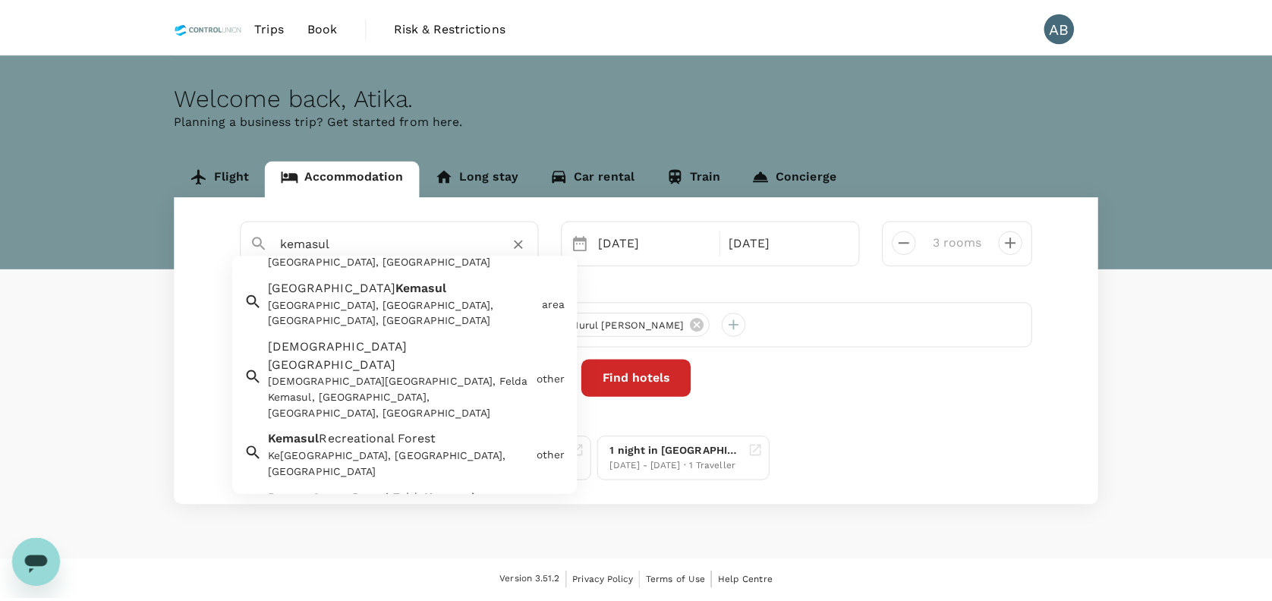
scroll to position [70, 0]
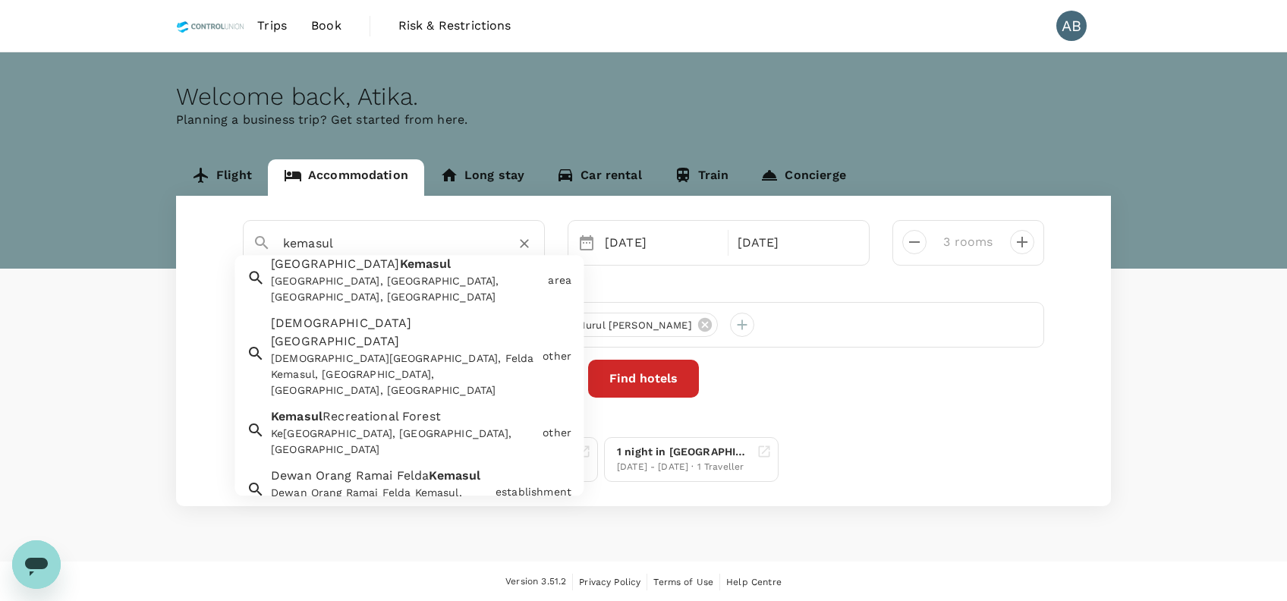
type input "kemasul"
click at [969, 89] on div "Welcome back , [GEOGRAPHIC_DATA] ." at bounding box center [643, 97] width 935 height 28
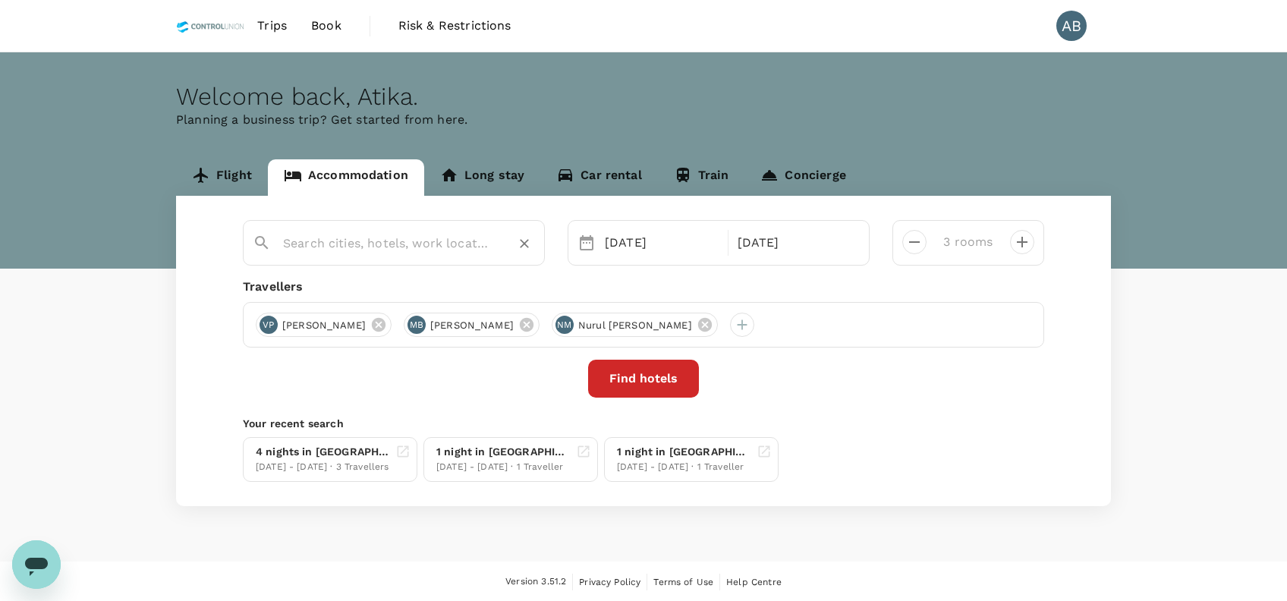
click at [418, 245] on input "text" at bounding box center [387, 243] width 209 height 24
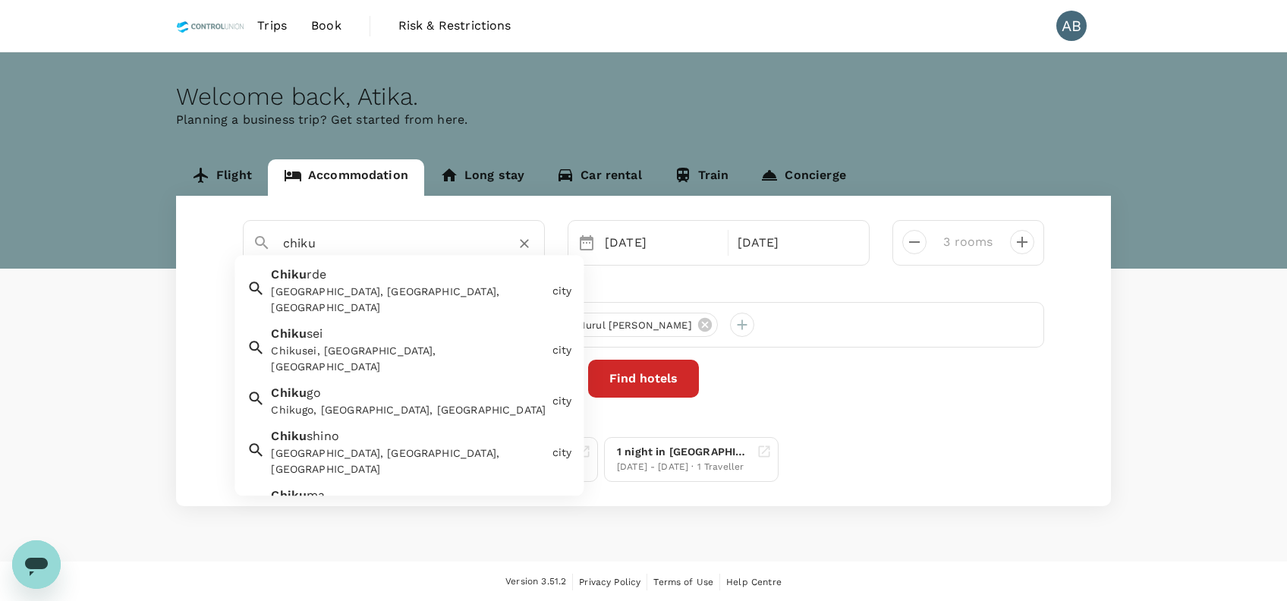
click at [287, 247] on input "chiku" at bounding box center [387, 243] width 209 height 24
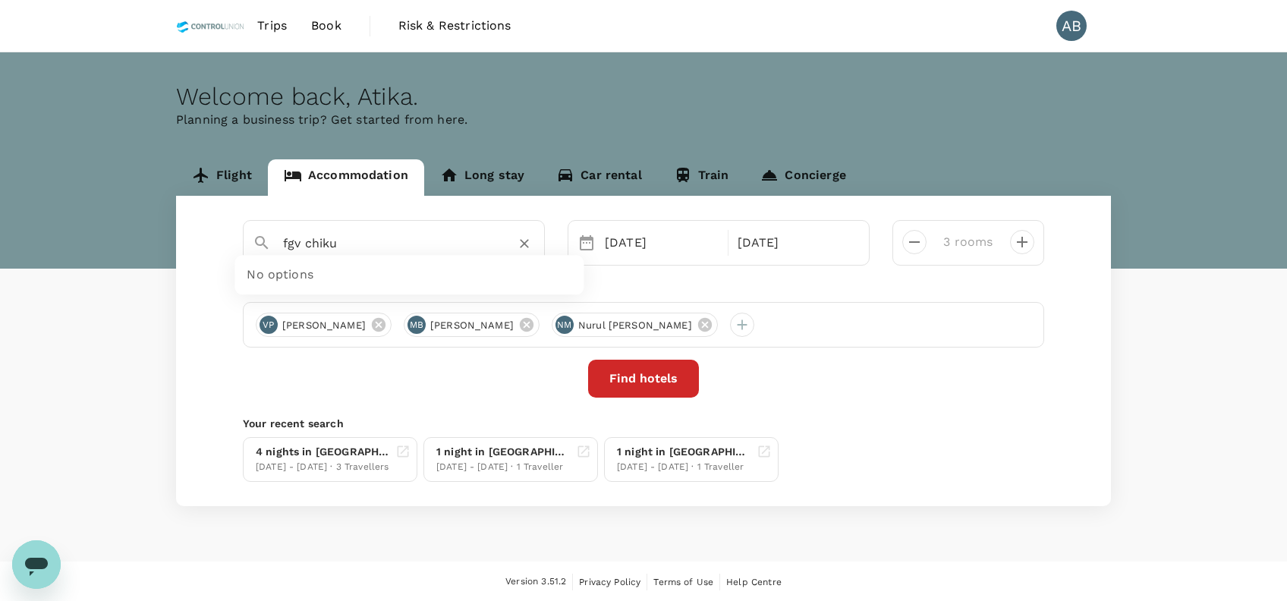
click at [389, 238] on input "fgv chiku" at bounding box center [387, 243] width 209 height 24
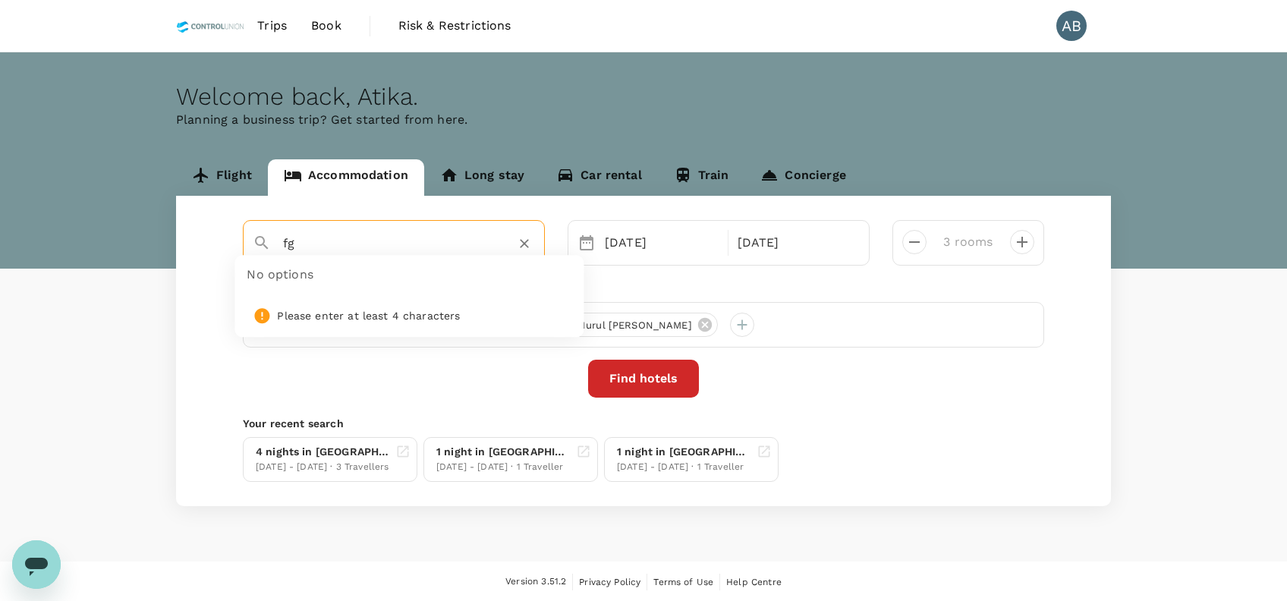
type input "f"
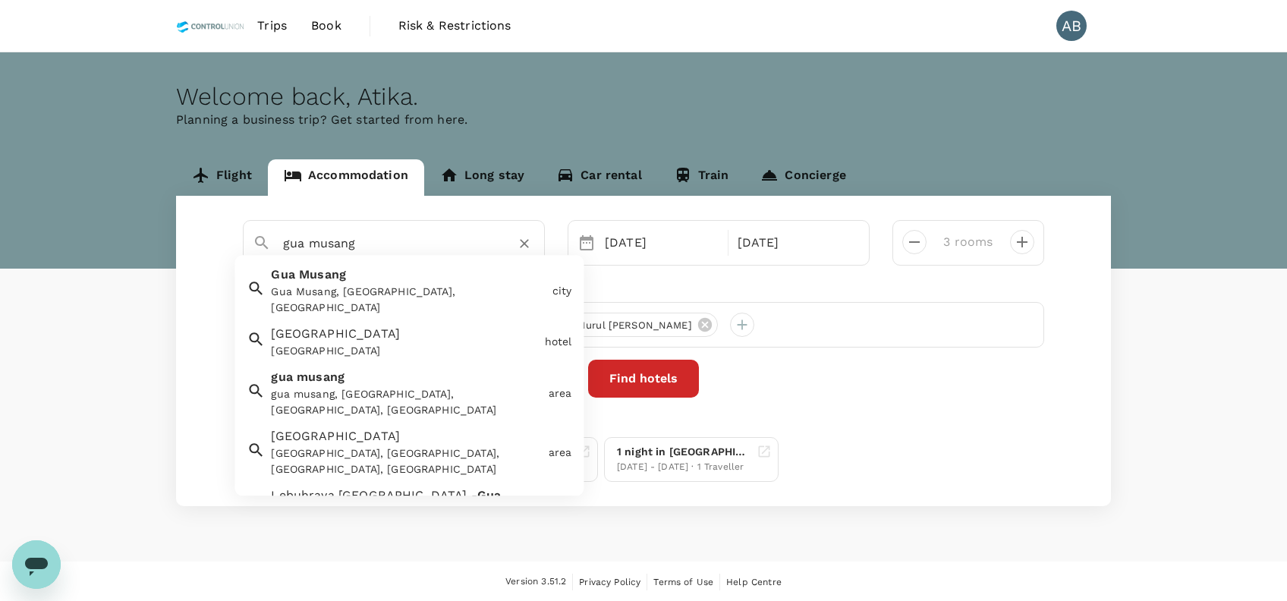
click at [389, 285] on div "Gua Musang, [GEOGRAPHIC_DATA], [GEOGRAPHIC_DATA]" at bounding box center [408, 301] width 275 height 32
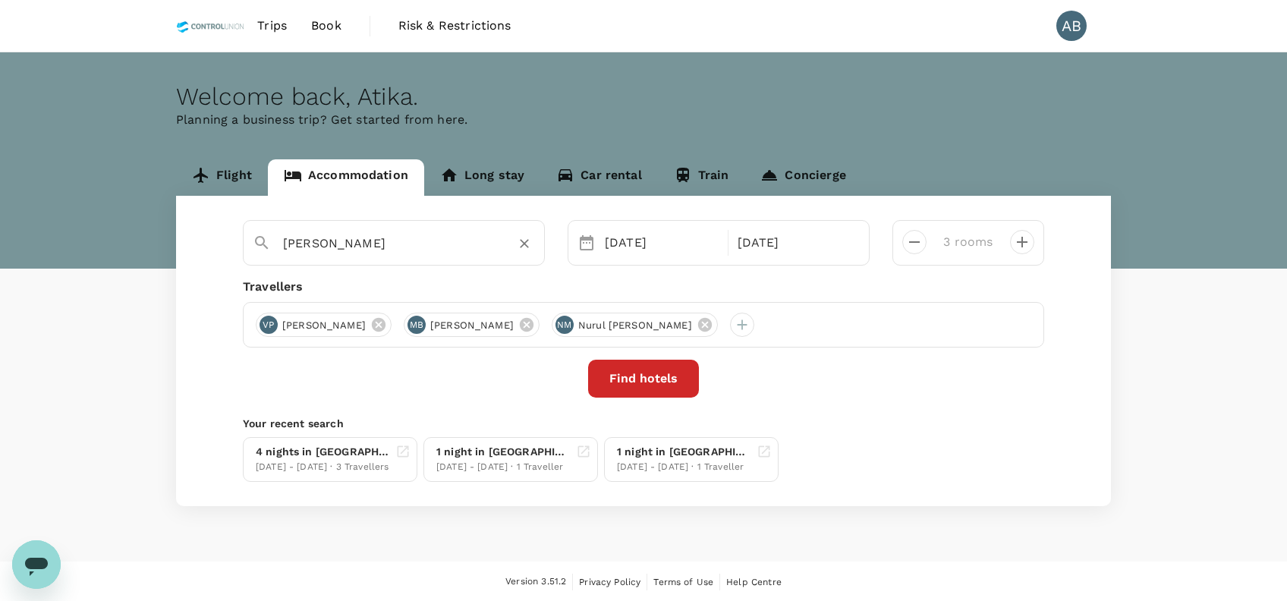
type input "[PERSON_NAME]"
click at [687, 373] on button "Find hotels" at bounding box center [643, 379] width 111 height 38
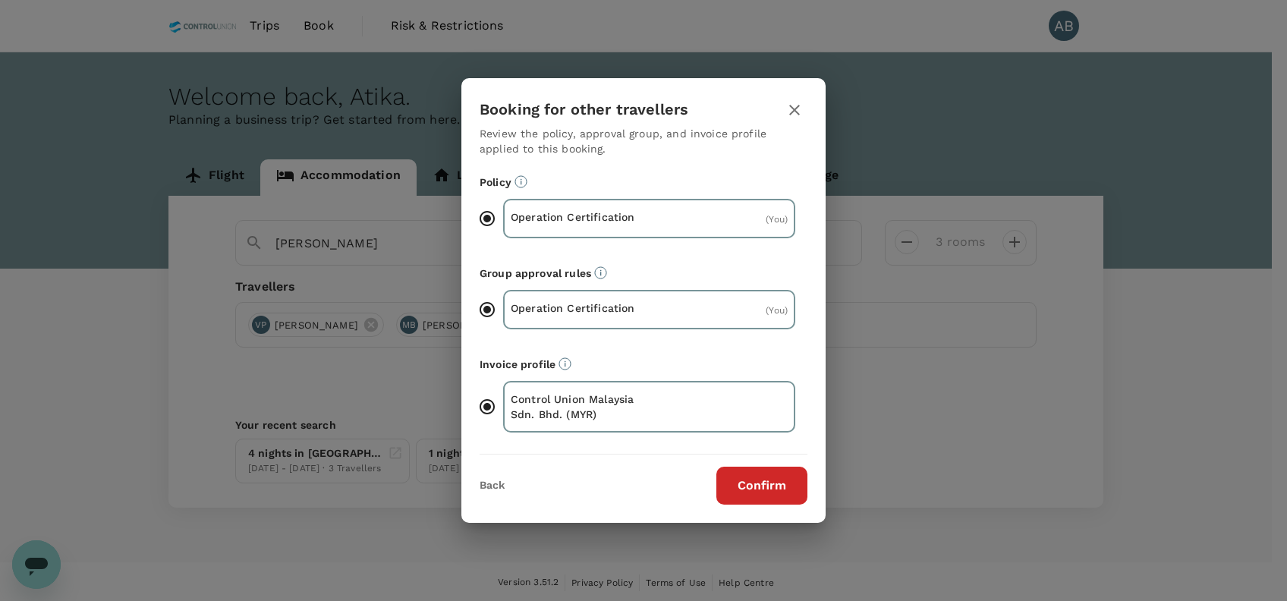
click at [787, 492] on button "Confirm" at bounding box center [761, 486] width 91 height 38
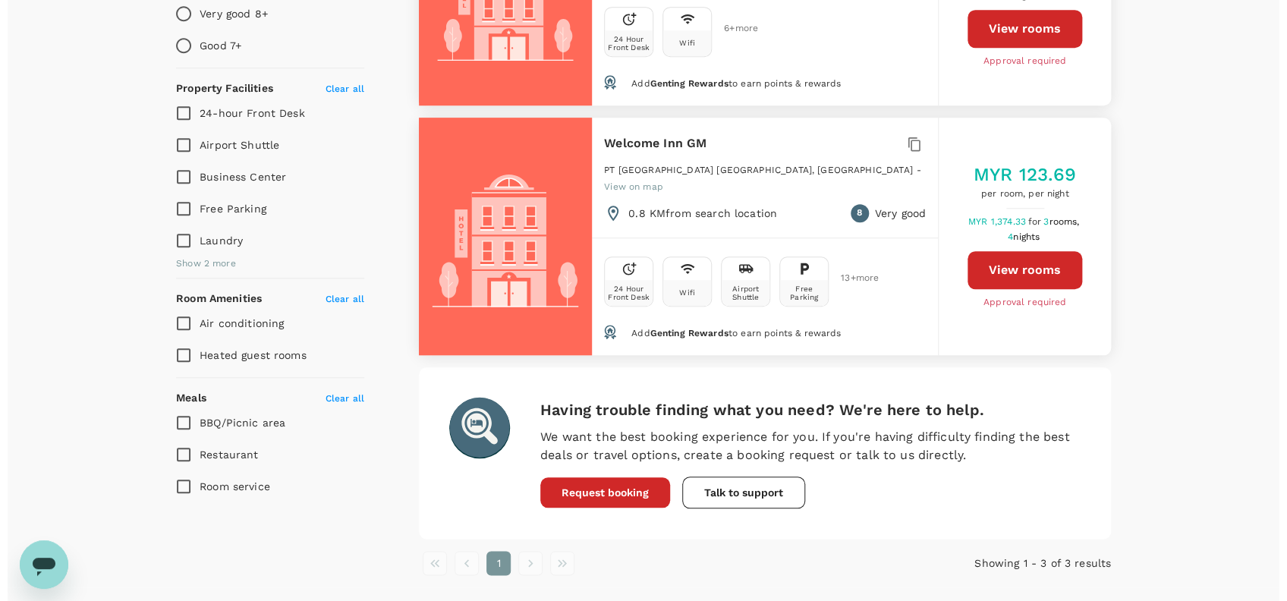
scroll to position [583, 0]
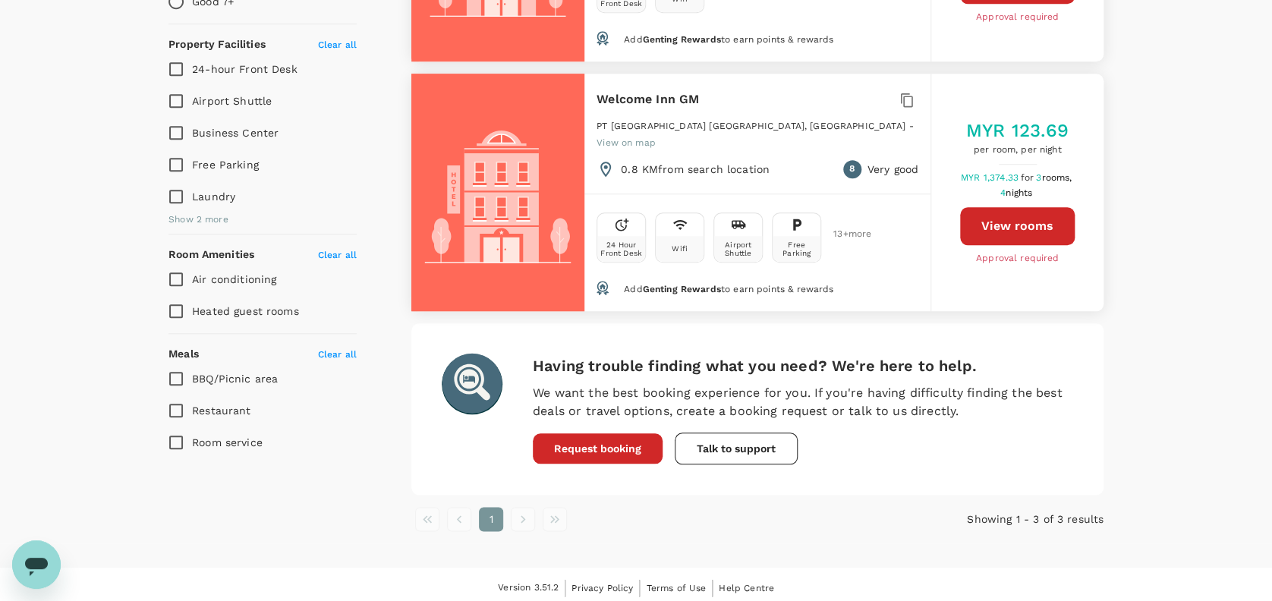
type input "190"
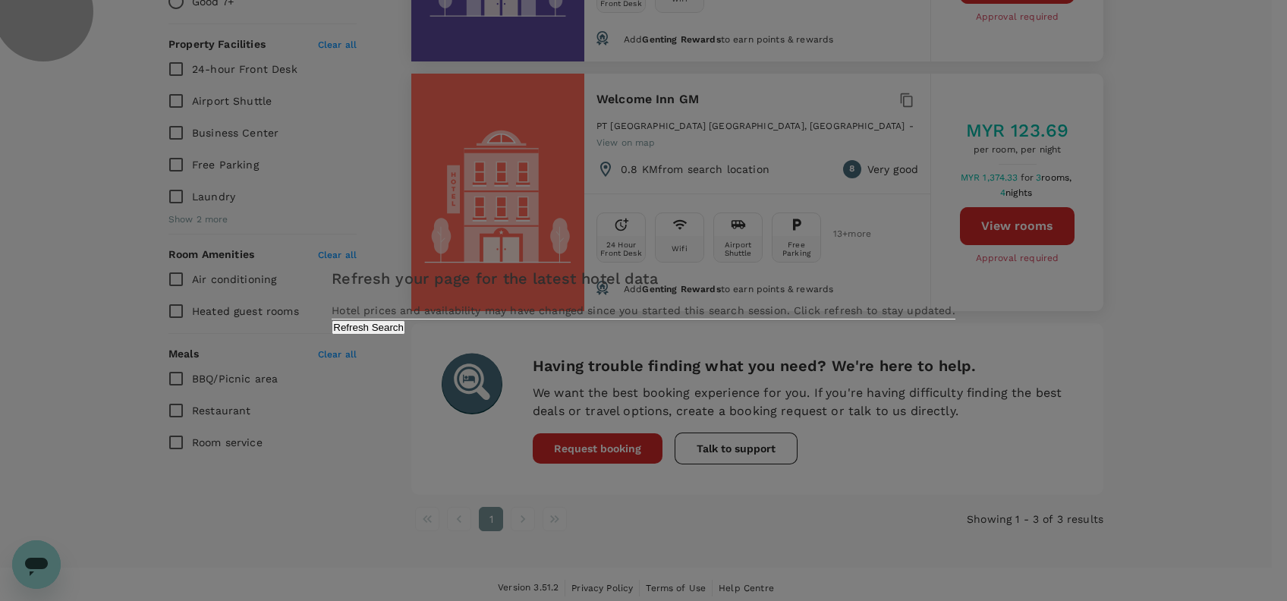
drag, startPoint x: 710, startPoint y: 373, endPoint x: 722, endPoint y: 364, distance: 14.7
click at [405, 335] on button "Refresh Search" at bounding box center [369, 327] width 74 height 14
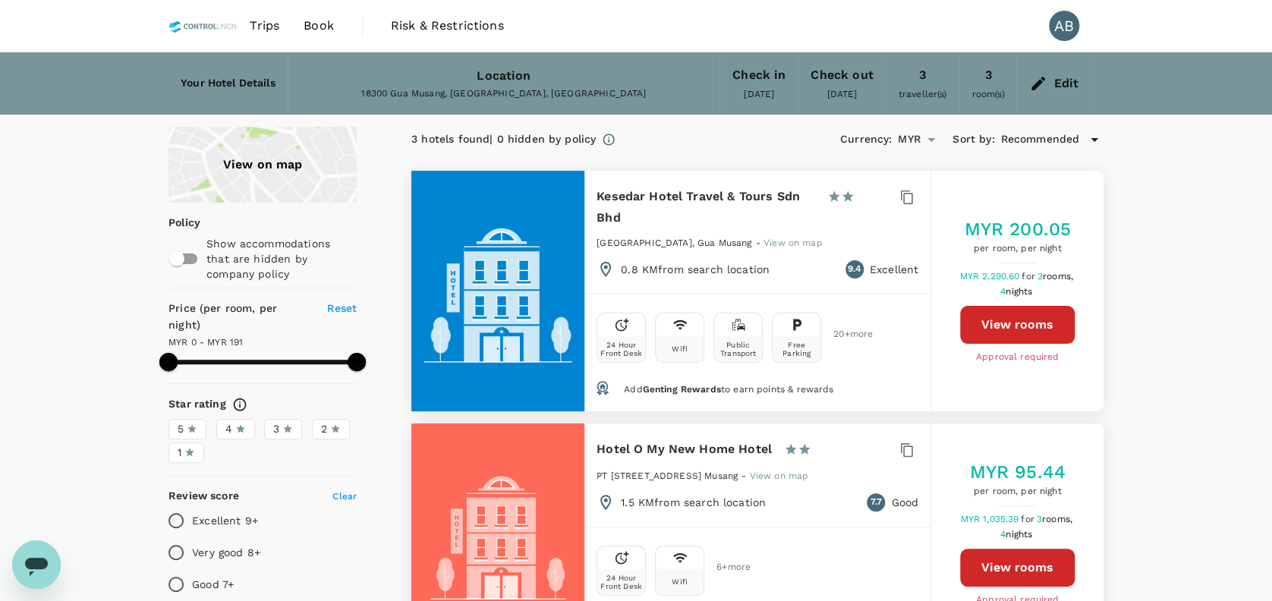
type input "190"
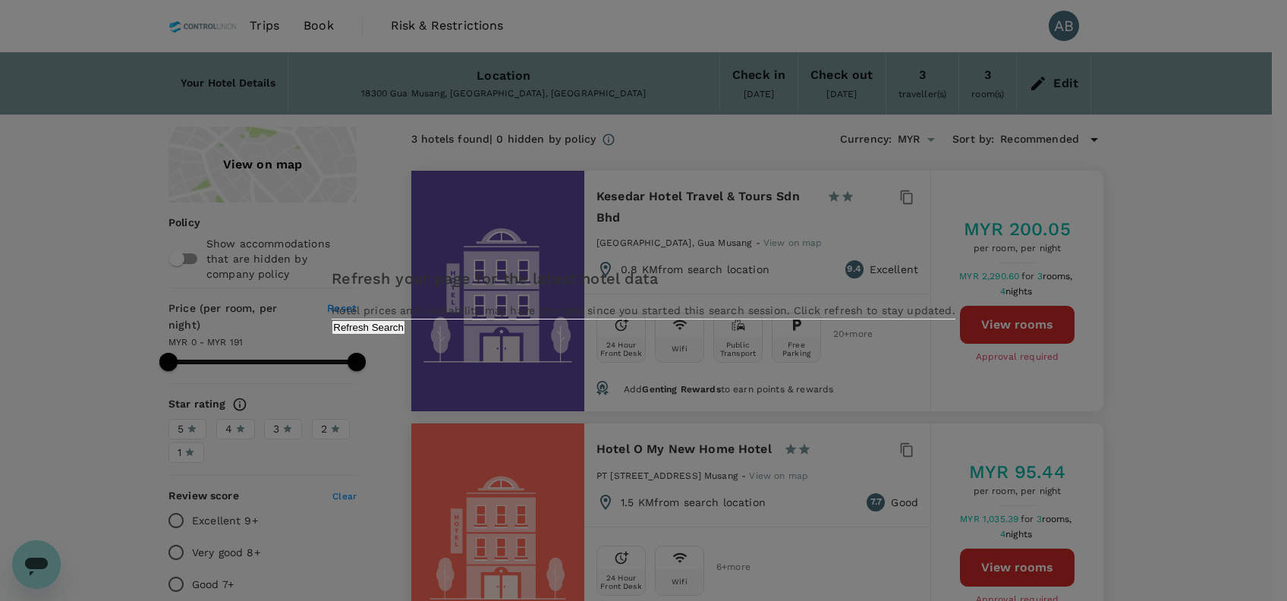
click at [405, 335] on button "Refresh Search" at bounding box center [369, 327] width 74 height 14
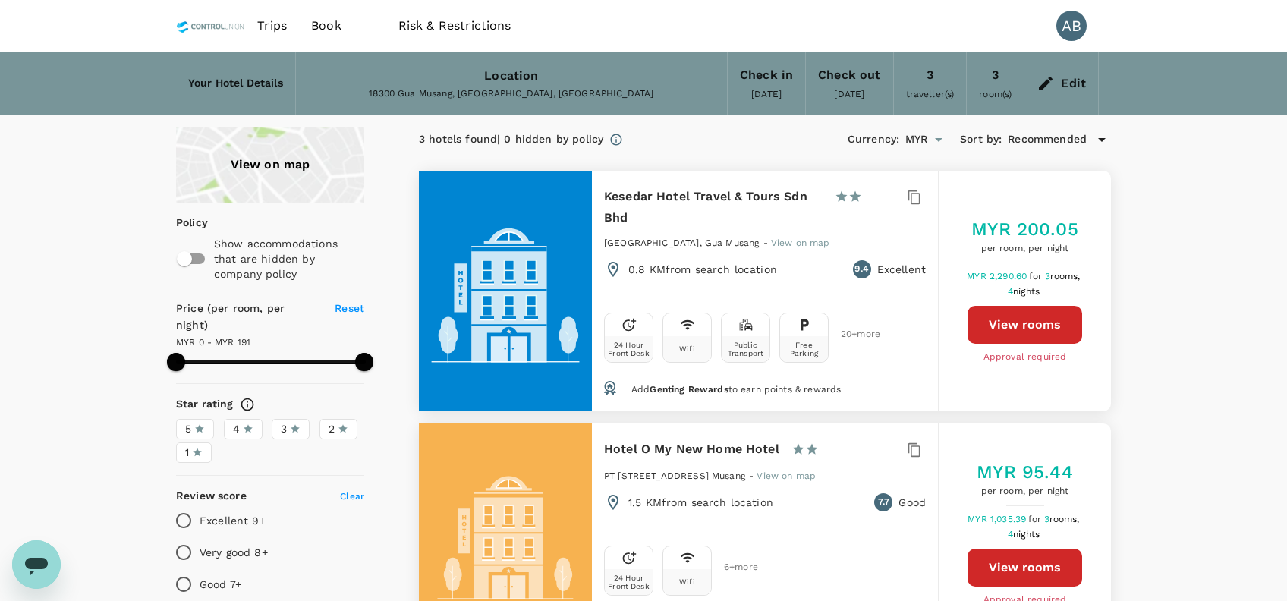
type input "190"
